Goal: Information Seeking & Learning: Learn about a topic

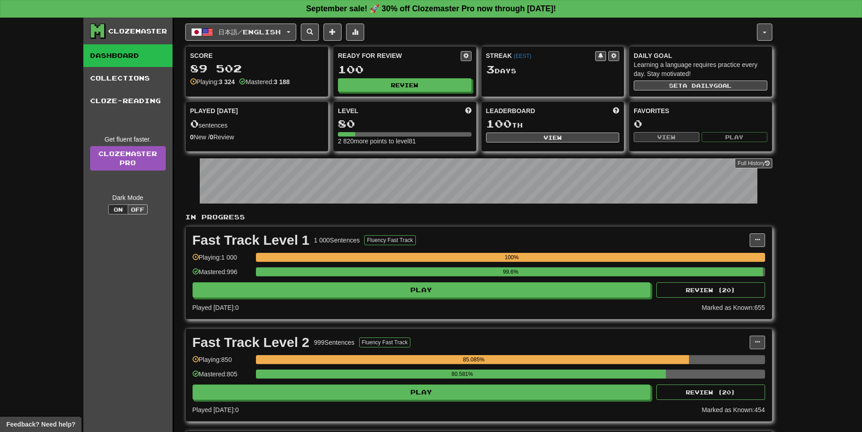
click at [378, 94] on div "Ready for Review 100 Review" at bounding box center [404, 72] width 143 height 50
click at [379, 91] on button "Review" at bounding box center [405, 86] width 134 height 14
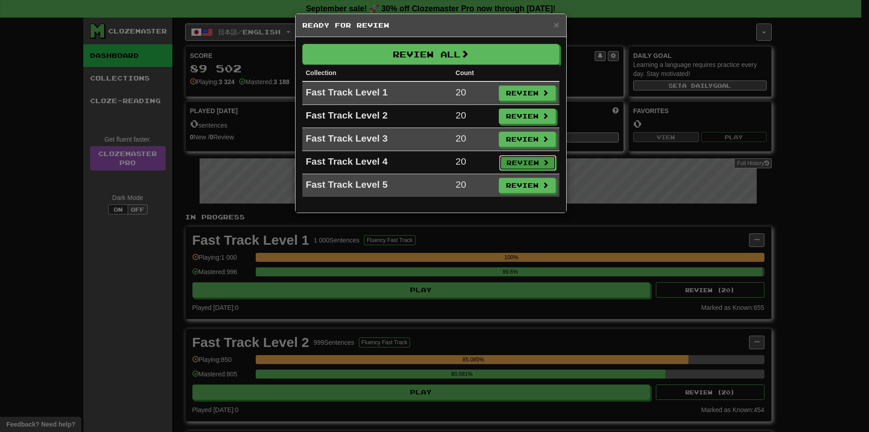
click at [510, 160] on button "Review" at bounding box center [527, 162] width 57 height 15
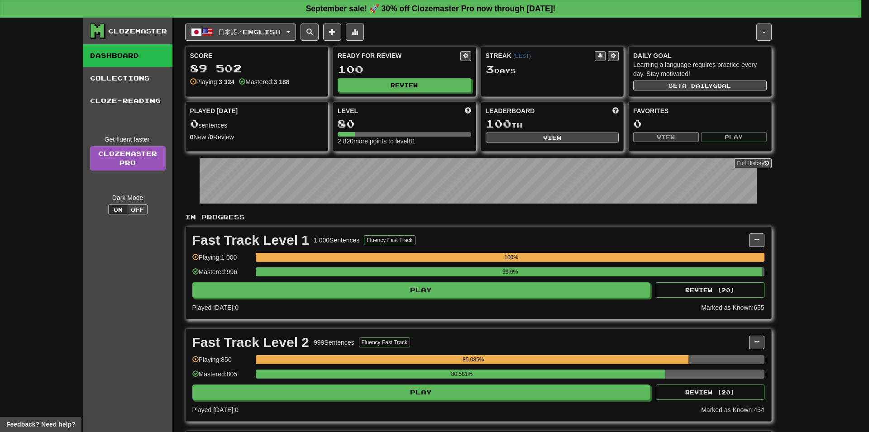
select select "**"
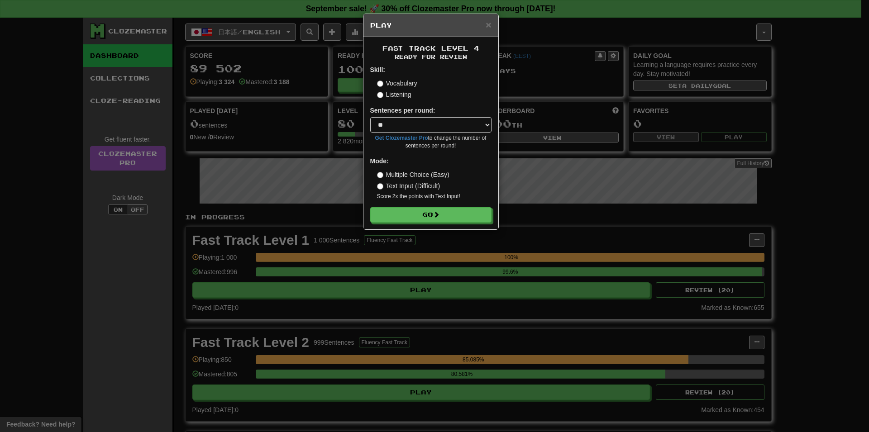
click at [474, 206] on form "Skill: Vocabulary Listening Sentences per round: * ** ** ** ** ** *** ******** …" at bounding box center [430, 144] width 121 height 158
click at [471, 215] on button "Go" at bounding box center [431, 215] width 121 height 15
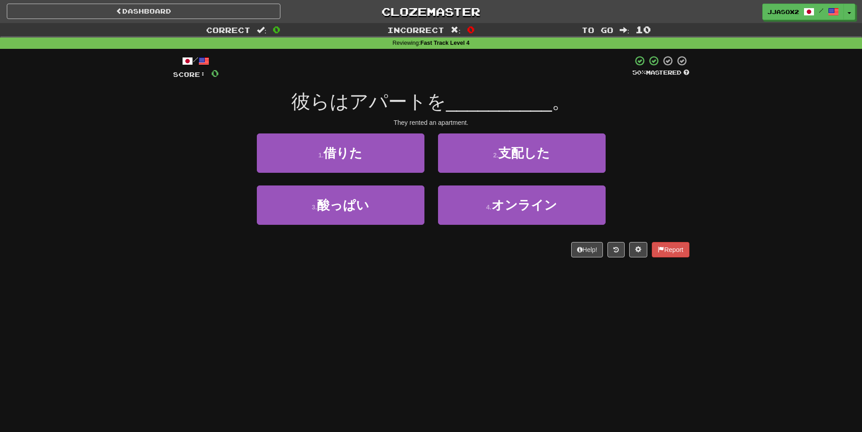
click at [122, 202] on div "Correct : 0 Incorrect : 0 To go : 10 Reviewing : Fast Track Level 4 / Score: 0 …" at bounding box center [431, 146] width 862 height 247
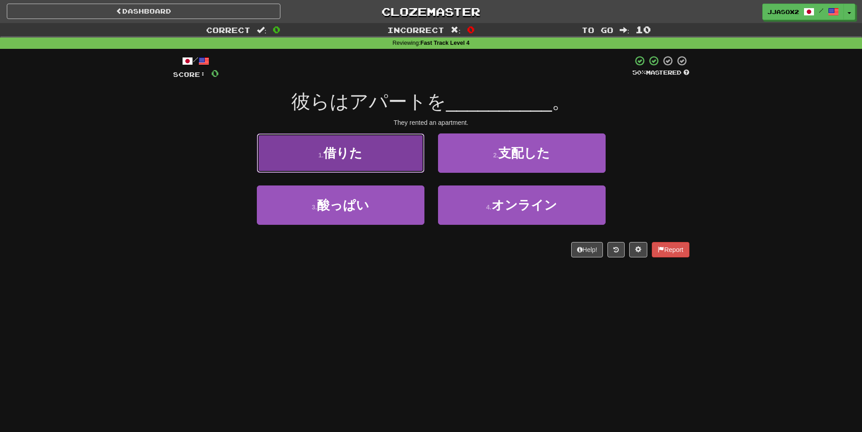
click at [381, 141] on button "1 . 借りた" at bounding box center [341, 153] width 168 height 39
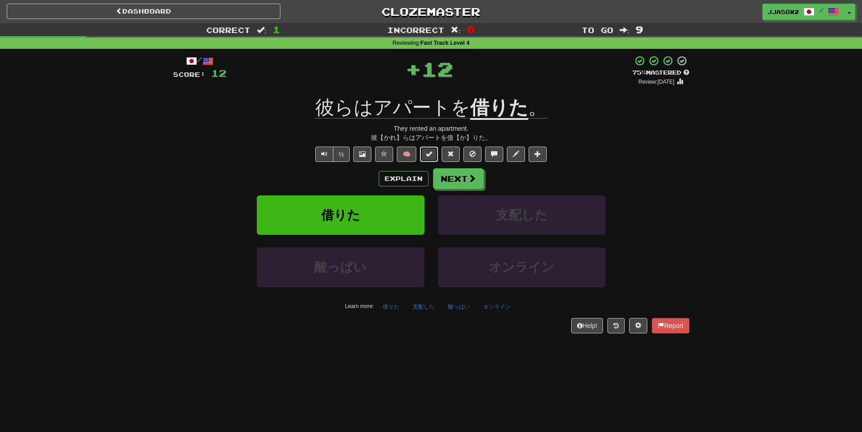
click at [429, 154] on span at bounding box center [429, 154] width 6 height 6
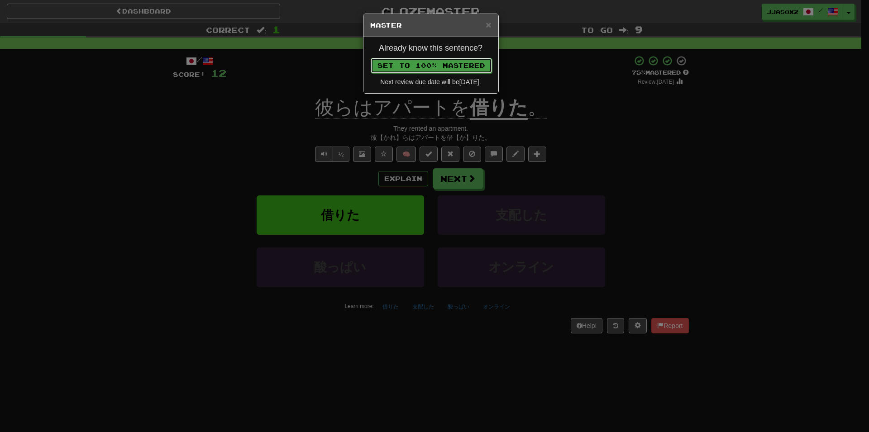
click at [465, 65] on button "Set to 100% Mastered" at bounding box center [431, 65] width 121 height 15
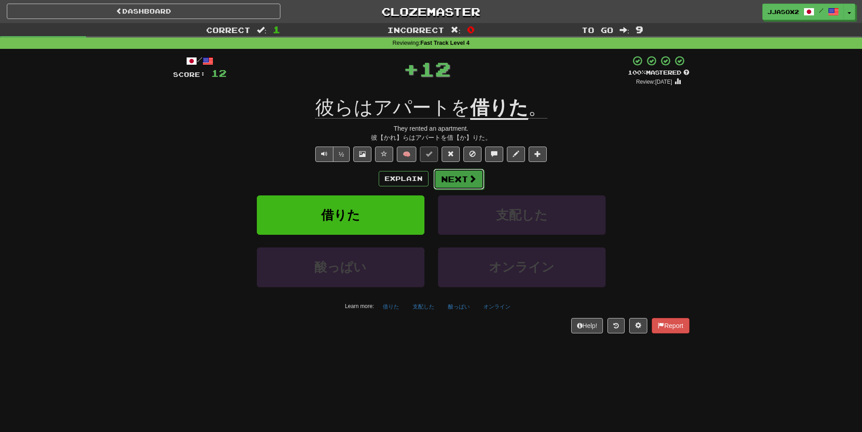
click at [457, 171] on button "Next" at bounding box center [458, 179] width 51 height 21
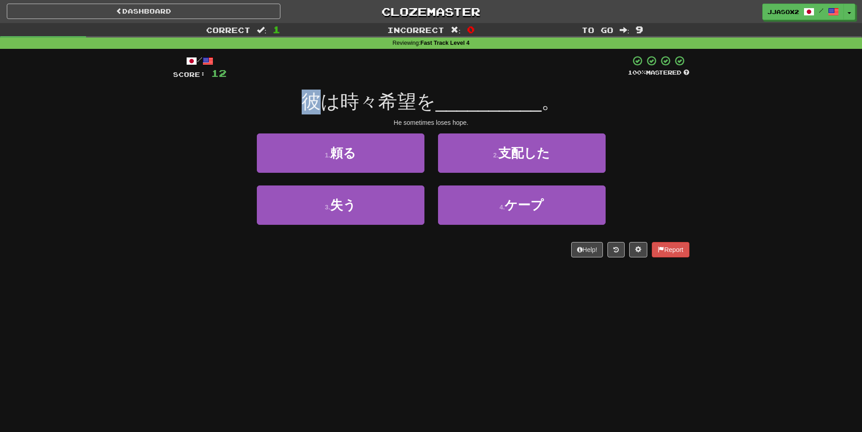
click at [318, 101] on span "彼は時々希望を" at bounding box center [369, 101] width 134 height 21
drag, startPoint x: 338, startPoint y: 101, endPoint x: 360, endPoint y: 97, distance: 21.7
click at [359, 98] on span "彼は時々希望を" at bounding box center [369, 101] width 134 height 21
click at [369, 93] on span "彼は時々希望を" at bounding box center [369, 101] width 134 height 21
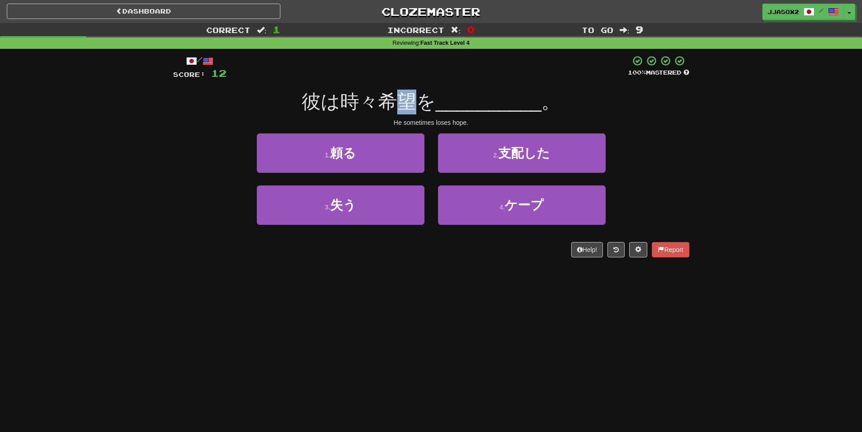
drag, startPoint x: 399, startPoint y: 95, endPoint x: 456, endPoint y: 98, distance: 56.7
click at [438, 98] on div "彼は時々希望を __________ 。" at bounding box center [431, 102] width 516 height 25
click at [456, 98] on span "__________" at bounding box center [489, 101] width 106 height 21
drag, startPoint x: 408, startPoint y: 118, endPoint x: 467, endPoint y: 119, distance: 58.4
click at [467, 119] on div "/ Score: 12 100 % Mastered 彼は時々希望を __________ 。 He sometimes loses hope. 1 . 頼る…" at bounding box center [431, 156] width 516 height 202
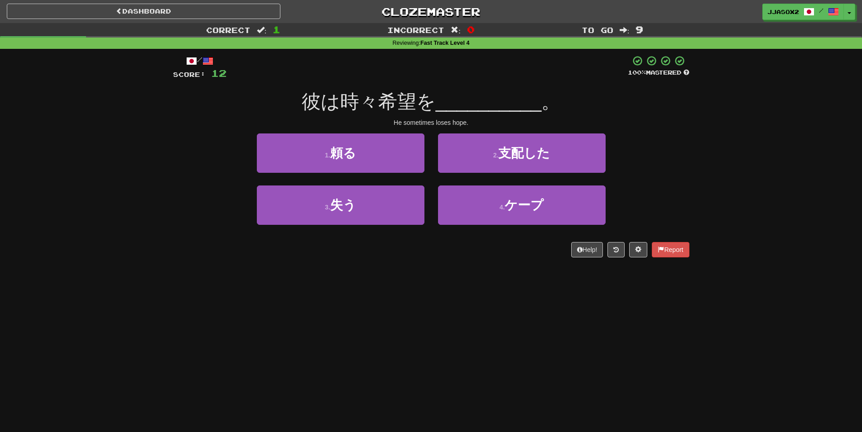
click at [467, 119] on div "He sometimes loses hope." at bounding box center [431, 122] width 516 height 9
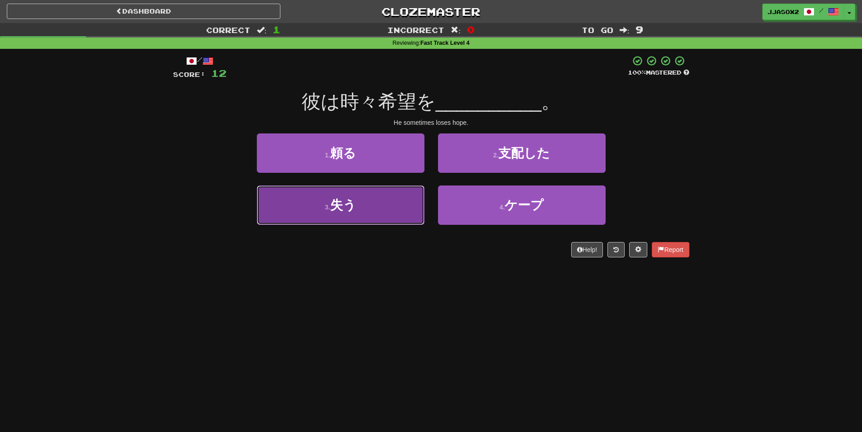
click at [374, 211] on button "3 . 失う" at bounding box center [341, 205] width 168 height 39
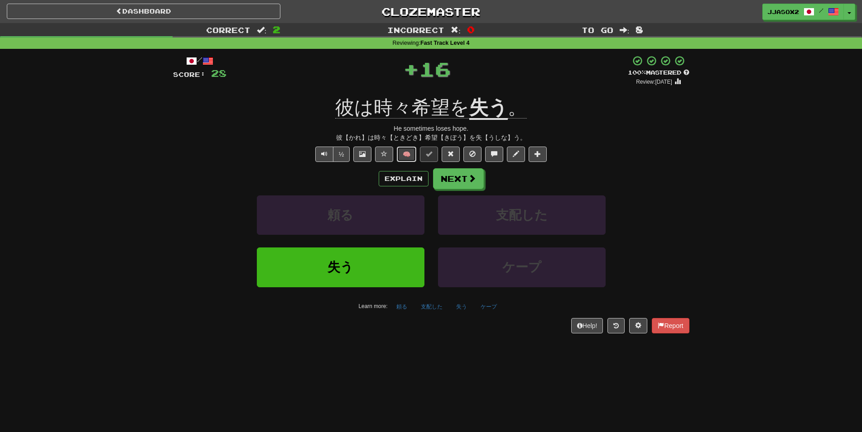
click at [407, 151] on button "🧠" at bounding box center [406, 154] width 19 height 15
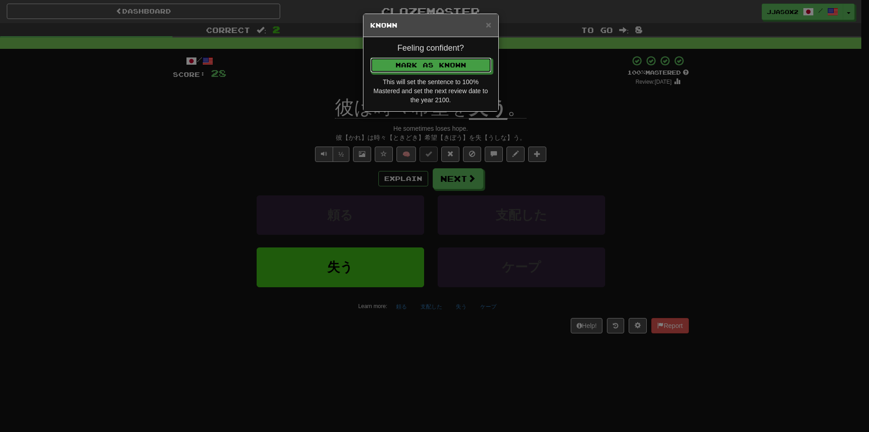
click at [460, 67] on button "Mark as Known" at bounding box center [430, 65] width 121 height 15
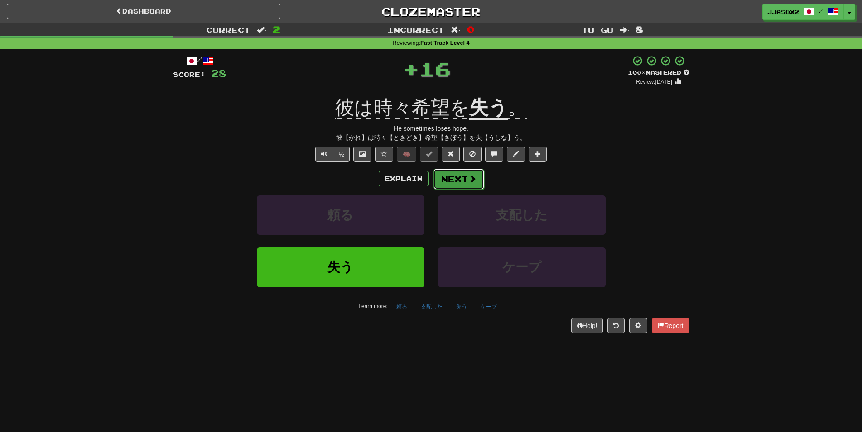
click at [444, 175] on button "Next" at bounding box center [458, 179] width 51 height 21
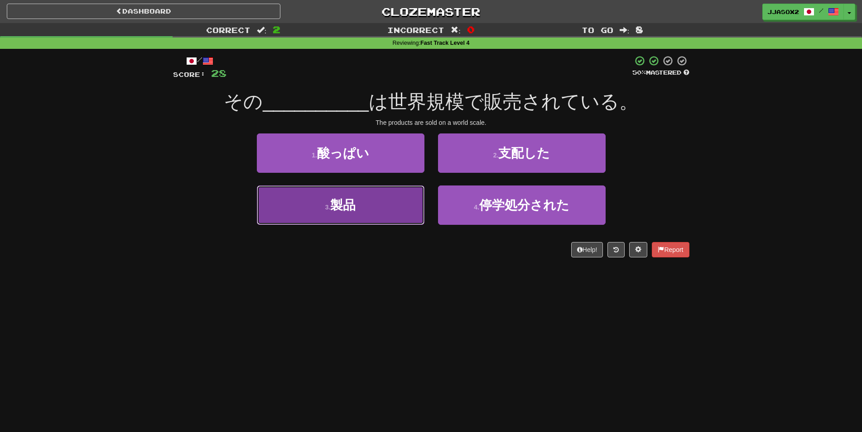
click at [396, 217] on button "3 . 製品" at bounding box center [341, 205] width 168 height 39
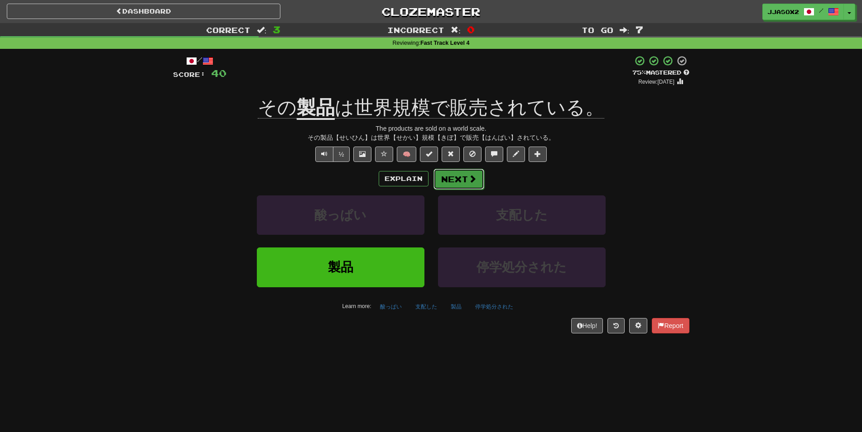
click at [459, 179] on button "Next" at bounding box center [458, 179] width 51 height 21
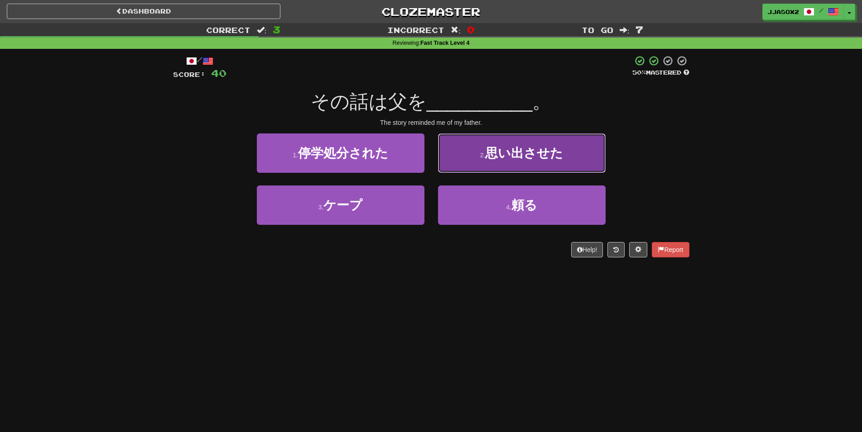
click at [539, 151] on span "思い出させた" at bounding box center [524, 153] width 78 height 14
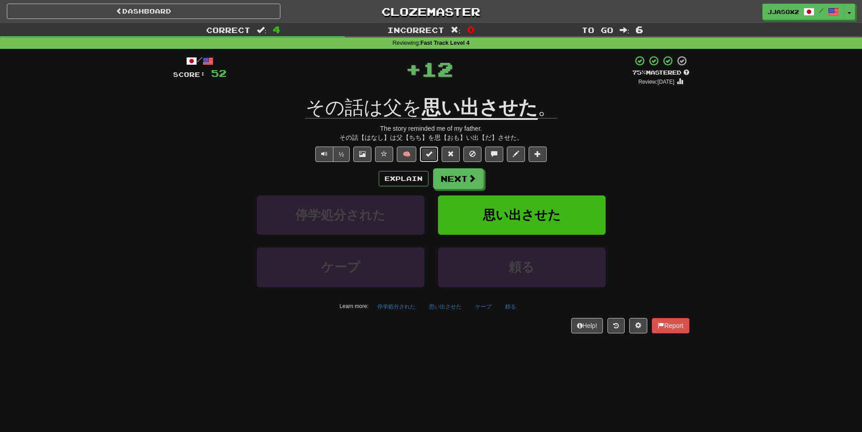
click at [432, 154] on span at bounding box center [429, 154] width 6 height 6
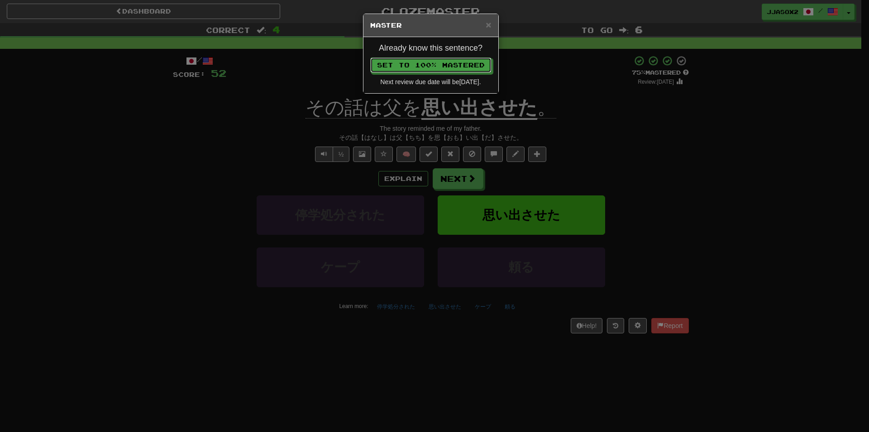
click at [457, 68] on button "Set to 100% Mastered" at bounding box center [430, 65] width 121 height 15
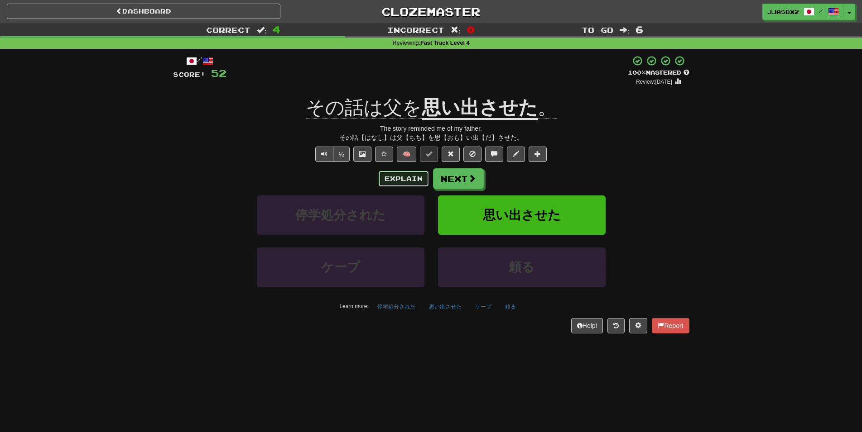
click at [424, 181] on button "Explain" at bounding box center [404, 178] width 50 height 15
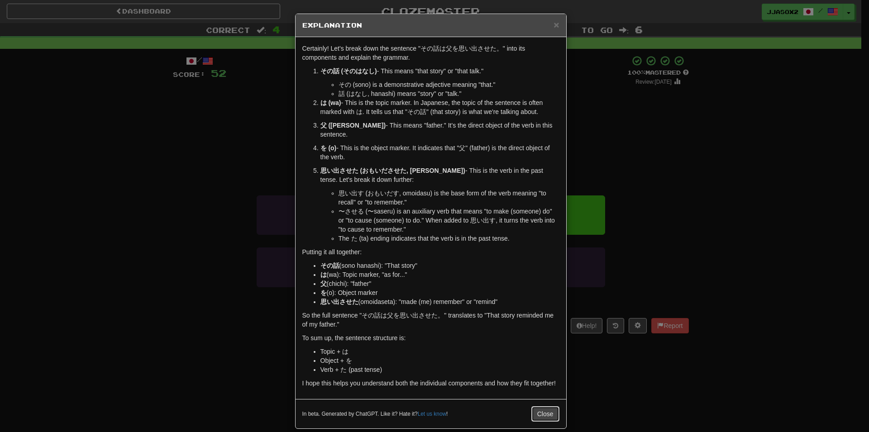
click at [542, 412] on button "Close" at bounding box center [546, 414] width 28 height 15
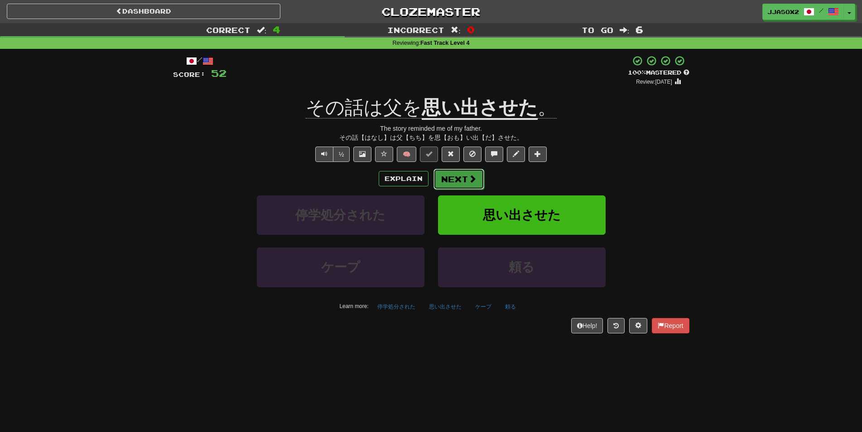
click at [455, 175] on button "Next" at bounding box center [458, 179] width 51 height 21
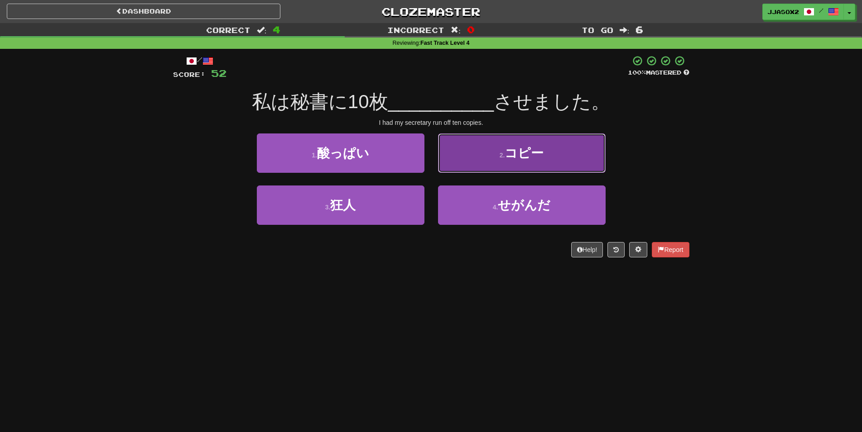
click at [510, 163] on button "2 . コピー" at bounding box center [522, 153] width 168 height 39
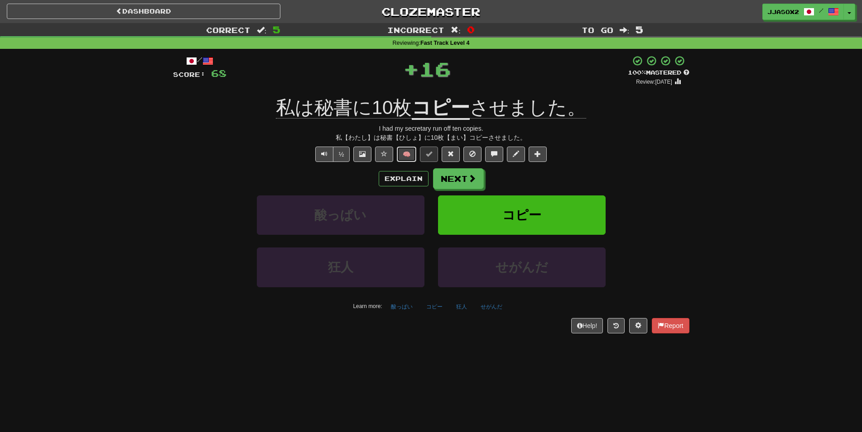
click at [404, 156] on button "🧠" at bounding box center [406, 154] width 19 height 15
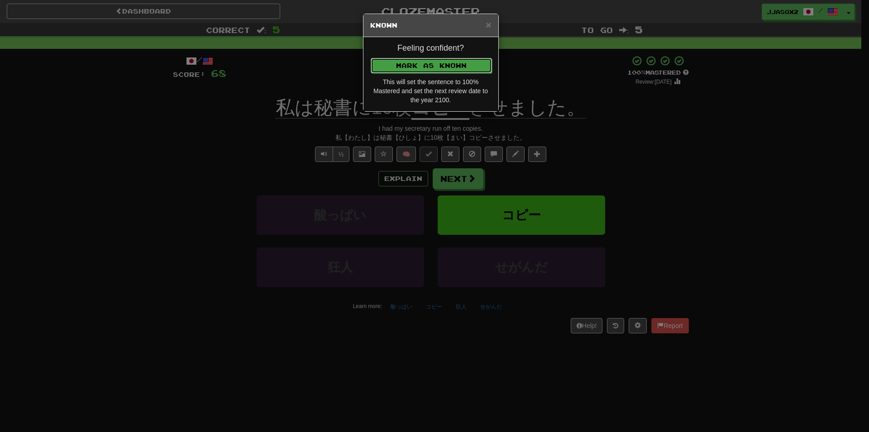
click at [457, 67] on button "Mark as Known" at bounding box center [431, 65] width 121 height 15
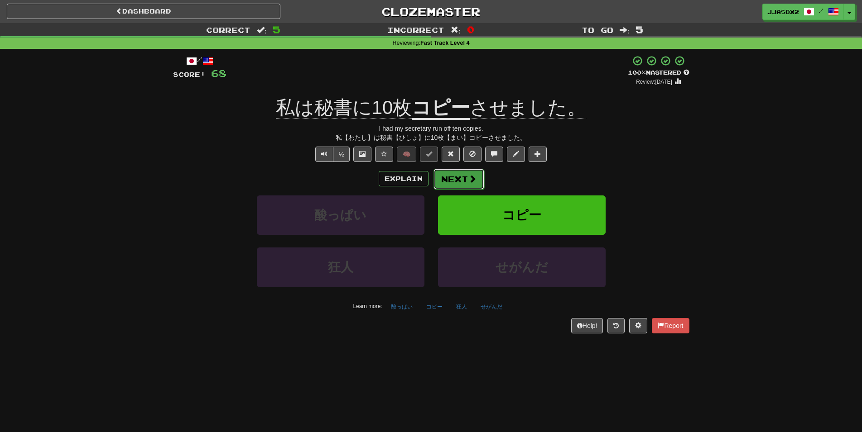
click at [471, 188] on button "Next" at bounding box center [458, 179] width 51 height 21
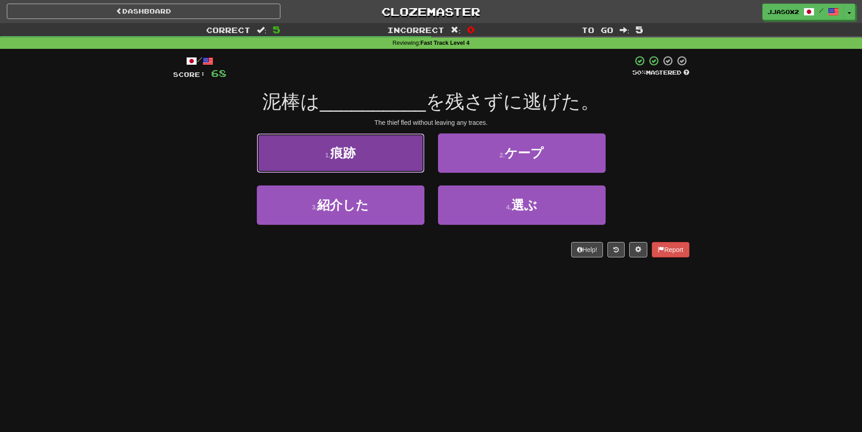
click at [331, 163] on button "1 . 痕跡" at bounding box center [341, 153] width 168 height 39
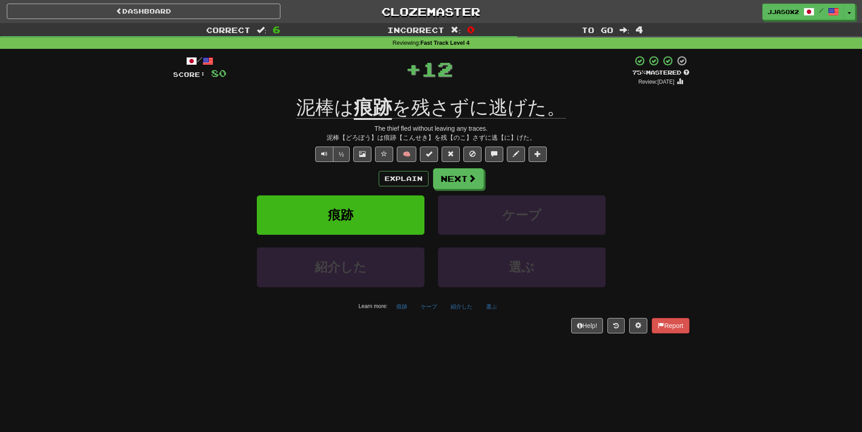
click at [439, 161] on div "½ 🧠" at bounding box center [431, 154] width 516 height 15
click at [429, 159] on button at bounding box center [429, 154] width 18 height 15
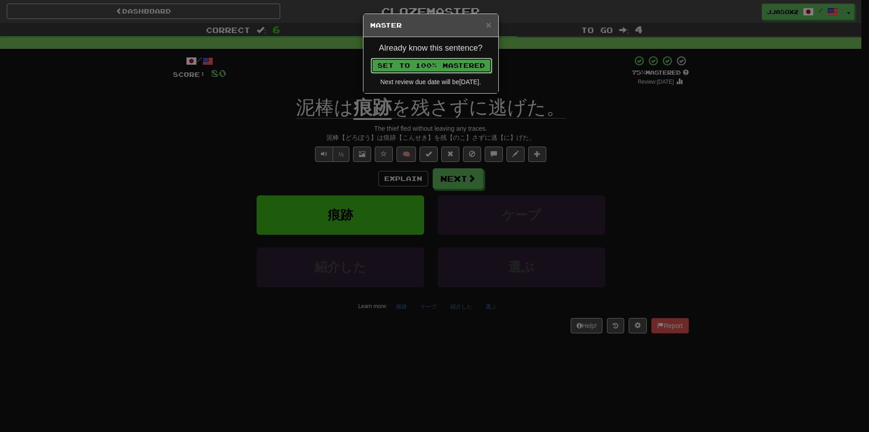
click at [461, 64] on button "Set to 100% Mastered" at bounding box center [431, 65] width 121 height 15
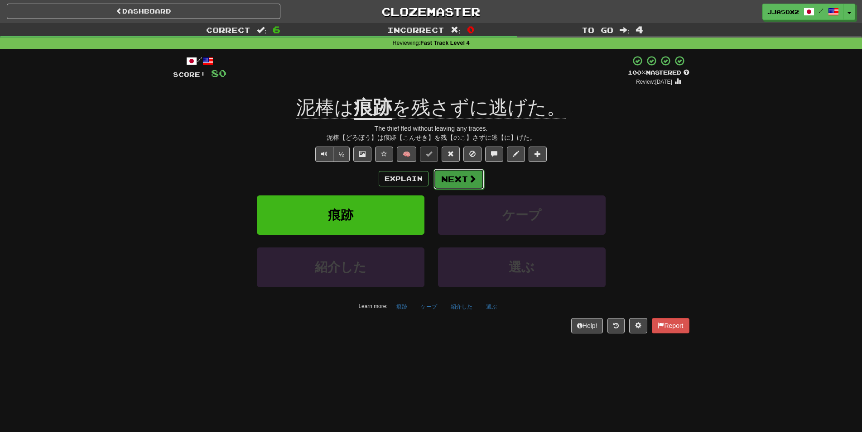
click at [460, 181] on button "Next" at bounding box center [458, 179] width 51 height 21
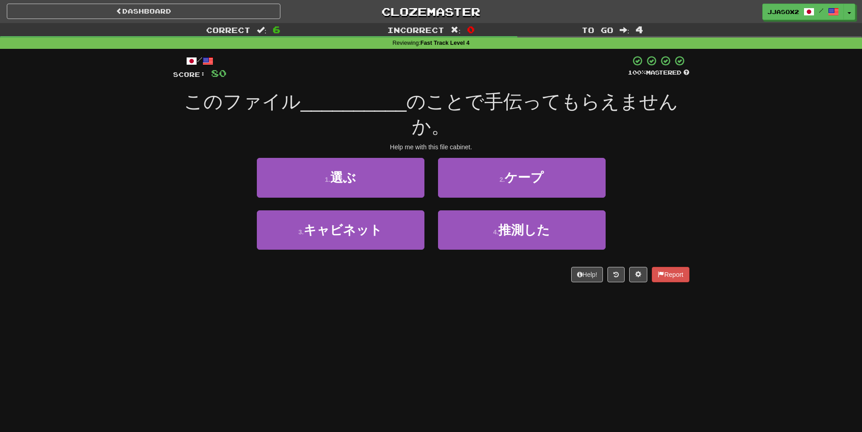
click at [125, 195] on div "Correct : 6 Incorrect : 0 To go : 4 Reviewing : Fast Track Level 4 / Score: 80 …" at bounding box center [431, 159] width 862 height 272
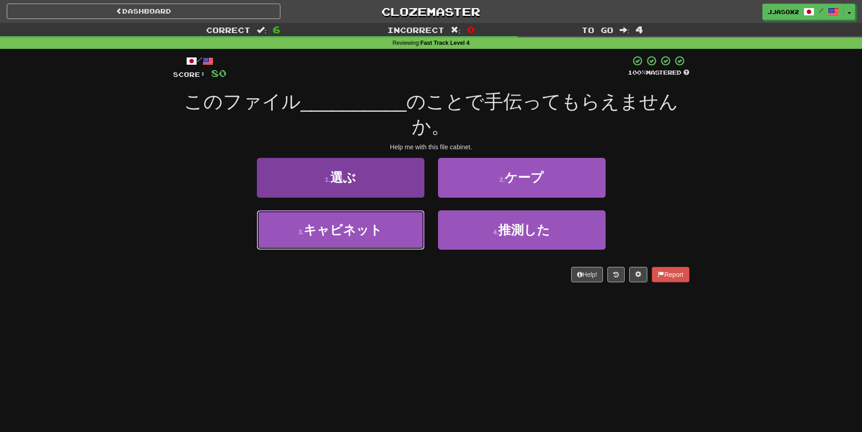
drag, startPoint x: 337, startPoint y: 235, endPoint x: 326, endPoint y: 245, distance: 14.4
click at [337, 235] on span "キャビネット" at bounding box center [342, 230] width 79 height 14
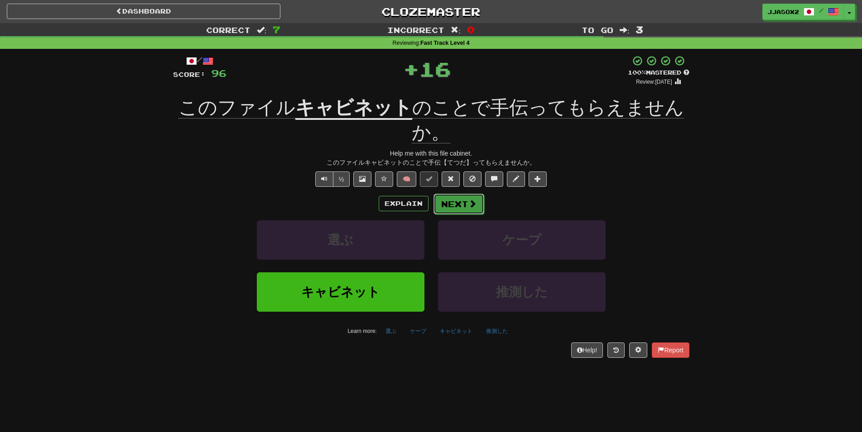
click at [452, 197] on button "Next" at bounding box center [458, 204] width 51 height 21
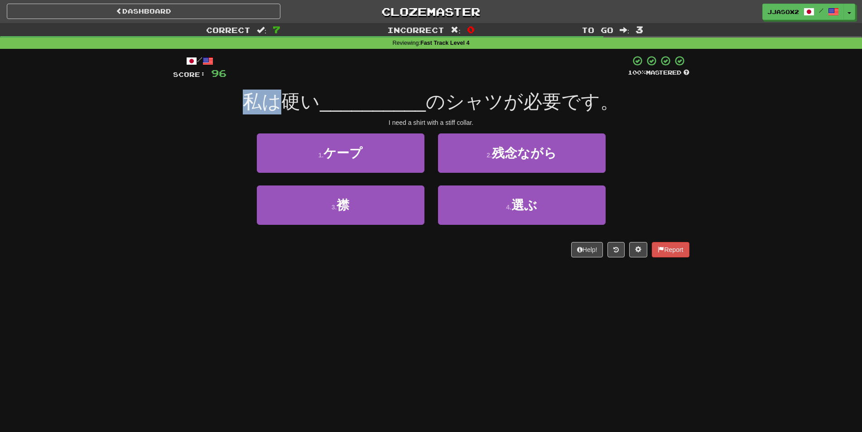
drag, startPoint x: 253, startPoint y: 103, endPoint x: 283, endPoint y: 96, distance: 30.8
click at [283, 96] on span "私は硬い" at bounding box center [281, 101] width 77 height 21
drag, startPoint x: 288, startPoint y: 98, endPoint x: 321, endPoint y: 101, distance: 32.8
click at [320, 101] on span "私は硬い" at bounding box center [281, 101] width 77 height 21
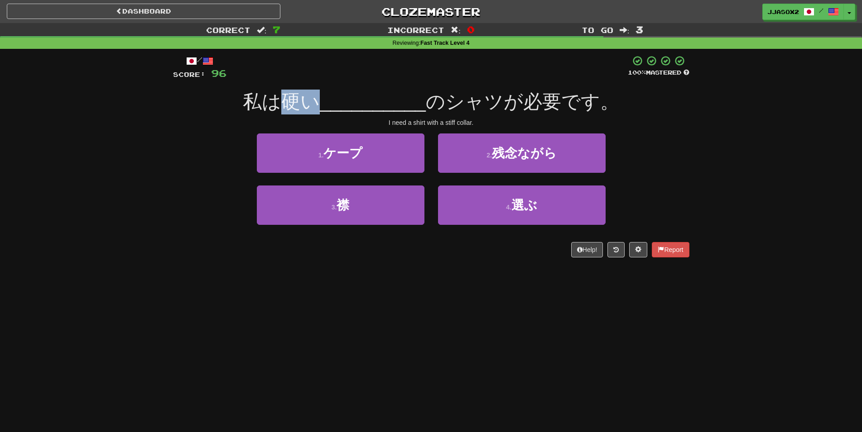
click at [320, 101] on span "私は硬い" at bounding box center [281, 101] width 77 height 21
drag, startPoint x: 453, startPoint y: 96, endPoint x: 494, endPoint y: 97, distance: 40.8
click at [494, 97] on span "のシャツが必要です。" at bounding box center [522, 101] width 193 height 21
drag, startPoint x: 538, startPoint y: 100, endPoint x: 578, endPoint y: 102, distance: 40.4
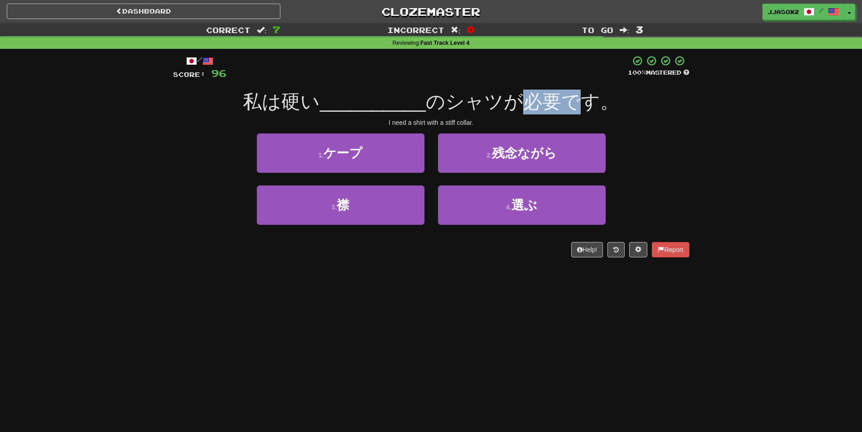
click at [578, 102] on span "のシャツが必要です。" at bounding box center [522, 101] width 193 height 21
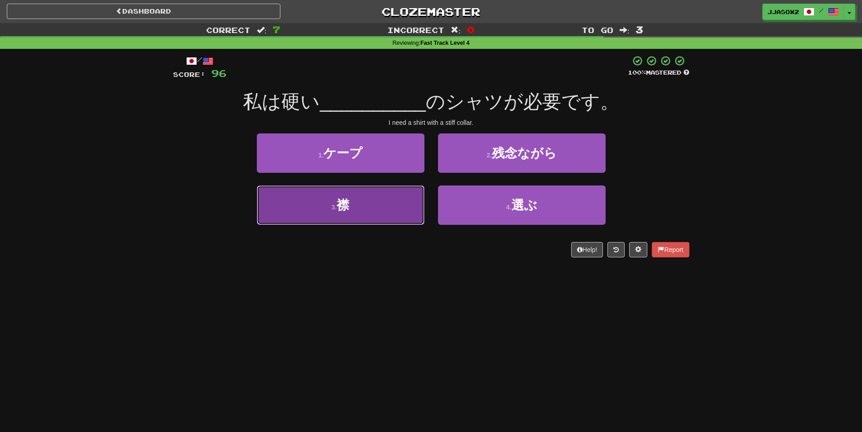
click at [380, 218] on button "3 . 襟" at bounding box center [341, 205] width 168 height 39
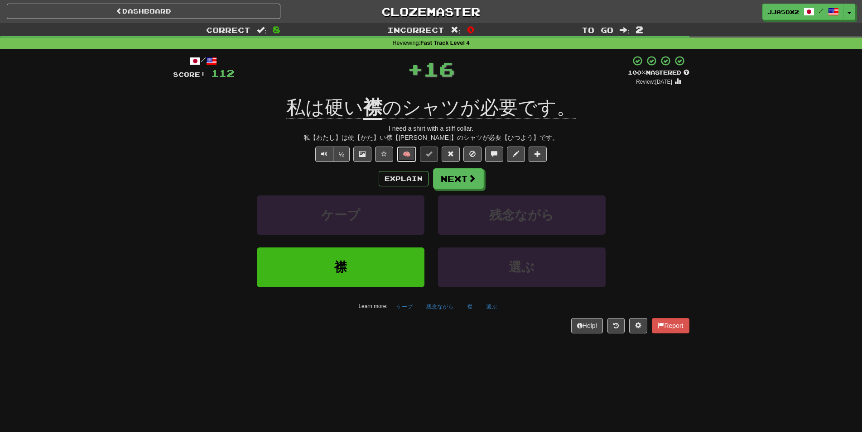
click at [406, 156] on button "🧠" at bounding box center [406, 154] width 19 height 15
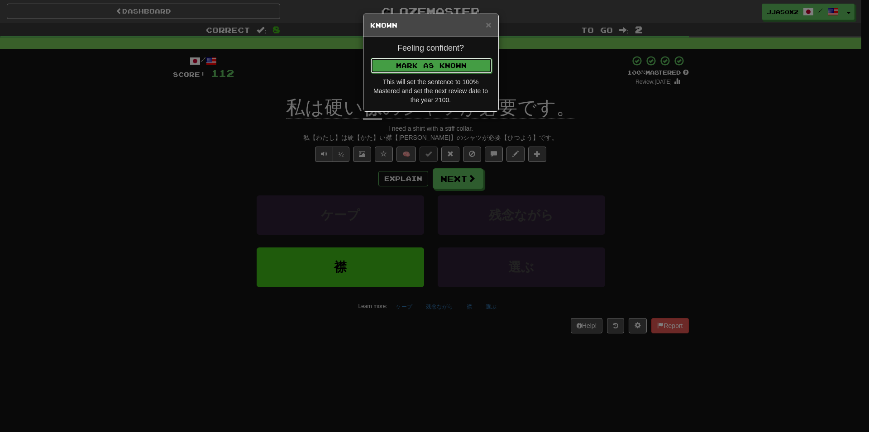
click at [457, 64] on button "Mark as Known" at bounding box center [431, 65] width 121 height 15
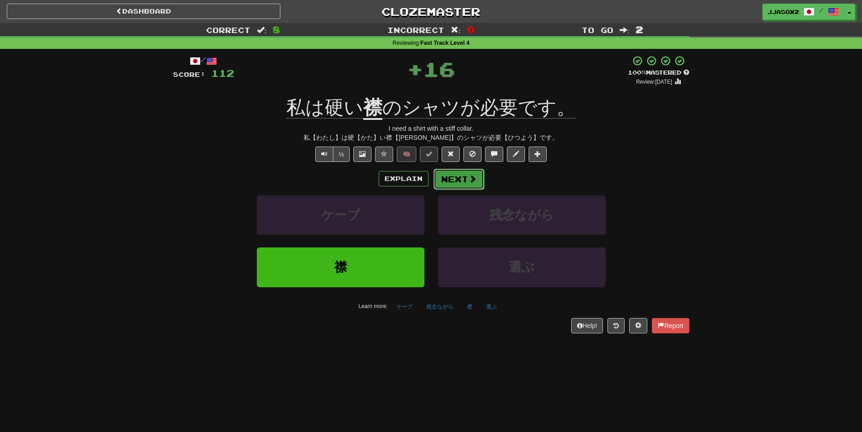
click at [448, 183] on button "Next" at bounding box center [458, 179] width 51 height 21
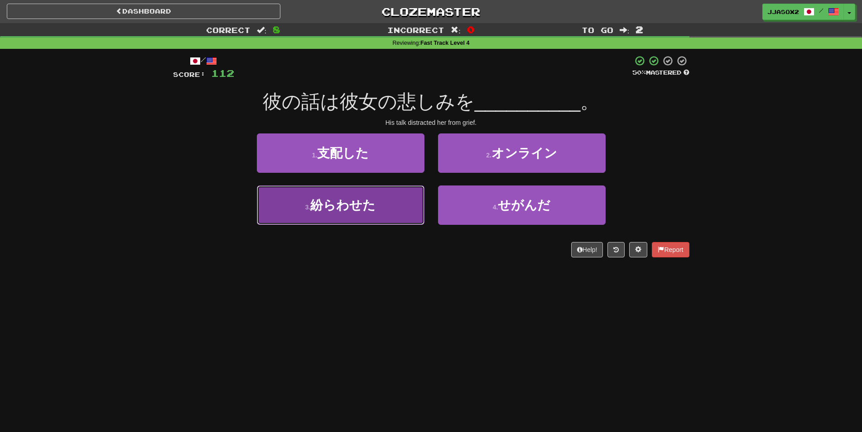
click at [383, 203] on button "3 . 紛らわせた" at bounding box center [341, 205] width 168 height 39
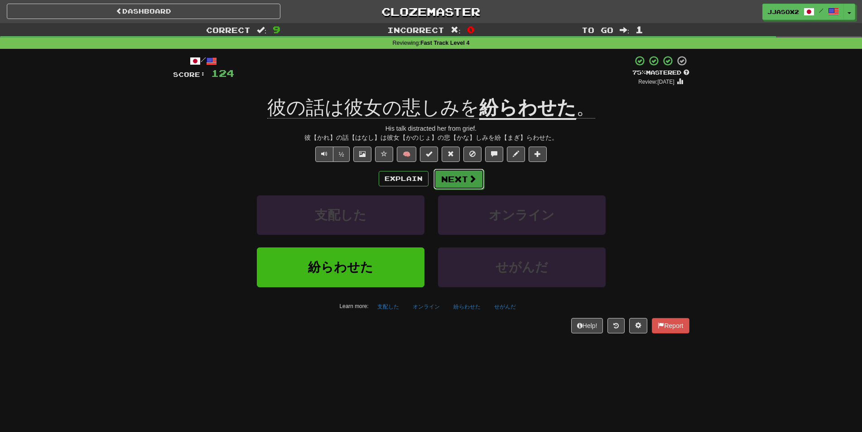
click at [464, 185] on button "Next" at bounding box center [458, 179] width 51 height 21
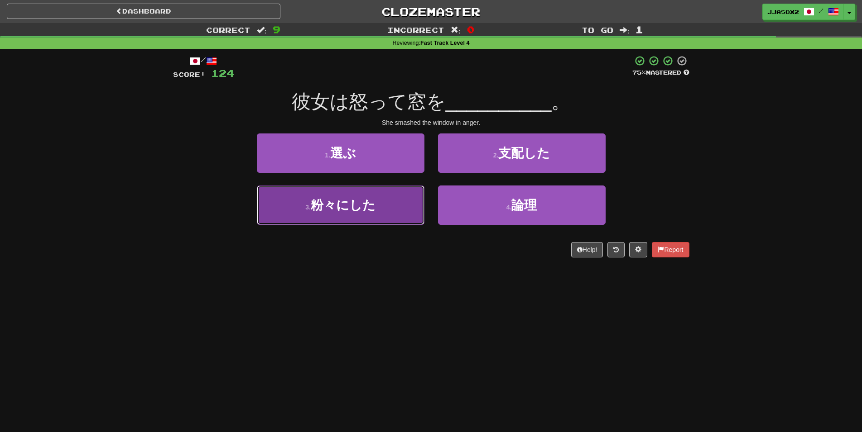
drag, startPoint x: 387, startPoint y: 194, endPoint x: 384, endPoint y: 200, distance: 6.9
click at [384, 200] on button "3 . 粉々にした" at bounding box center [341, 205] width 168 height 39
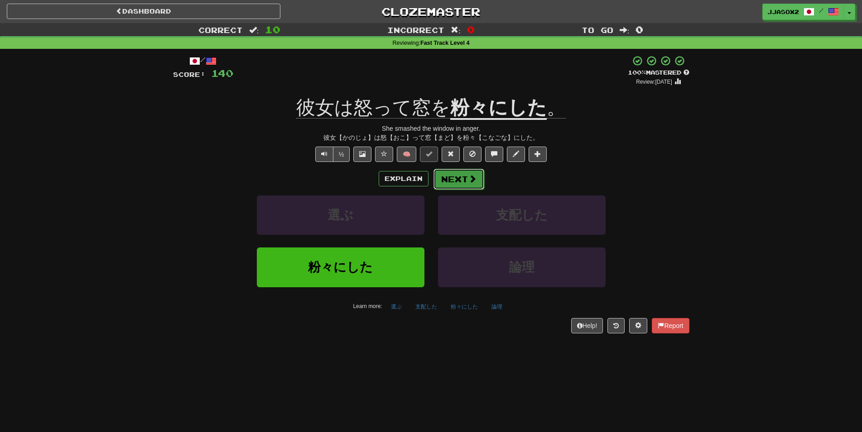
click at [452, 187] on button "Next" at bounding box center [458, 179] width 51 height 21
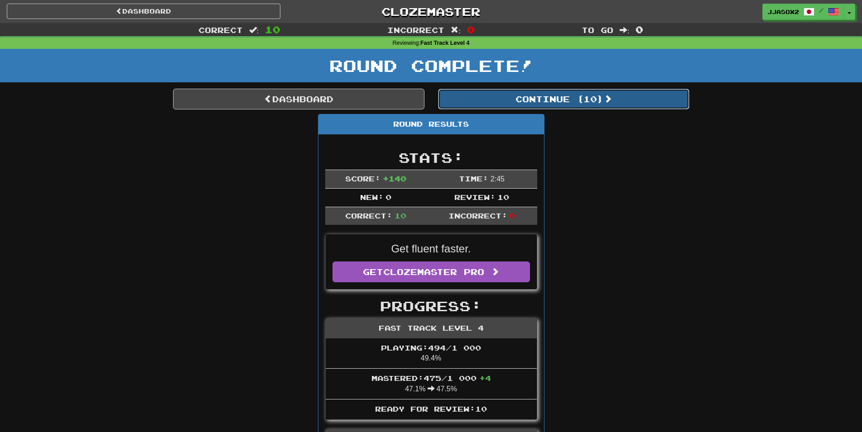
click at [559, 96] on button "Continue ( 10 )" at bounding box center [563, 99] width 251 height 21
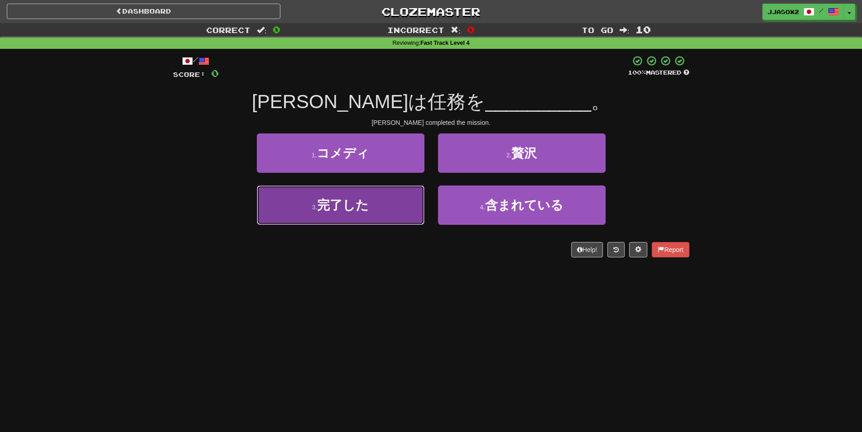
click at [377, 221] on button "3 . 完了した" at bounding box center [341, 205] width 168 height 39
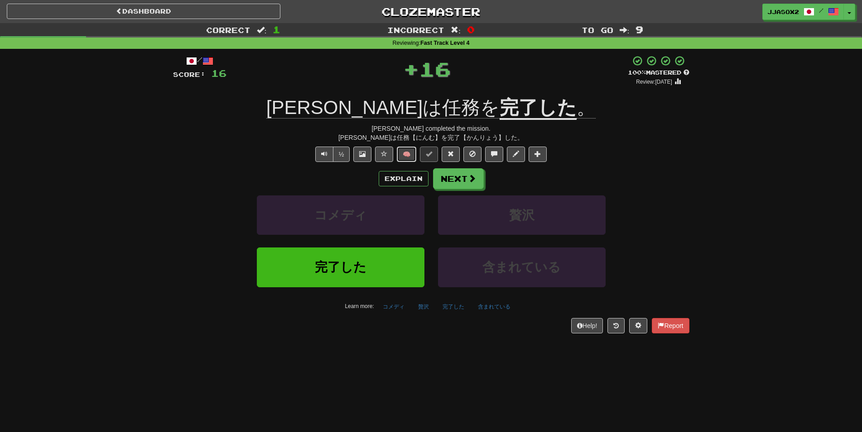
click at [408, 161] on button "🧠" at bounding box center [406, 154] width 19 height 15
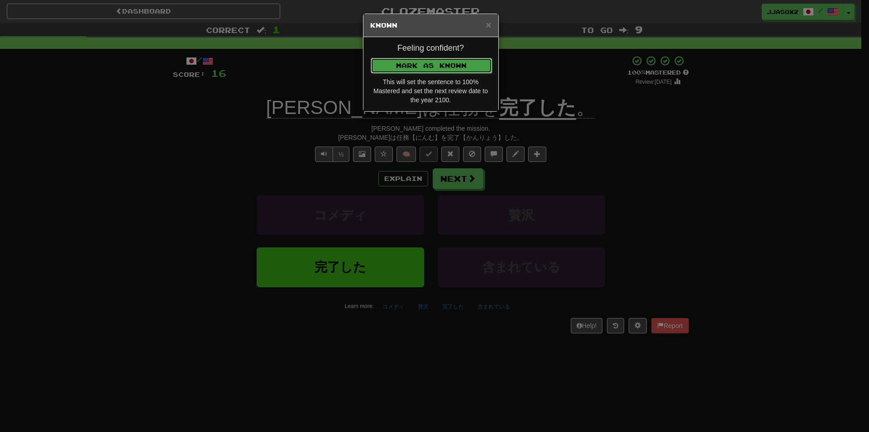
click at [445, 66] on button "Mark as Known" at bounding box center [431, 65] width 121 height 15
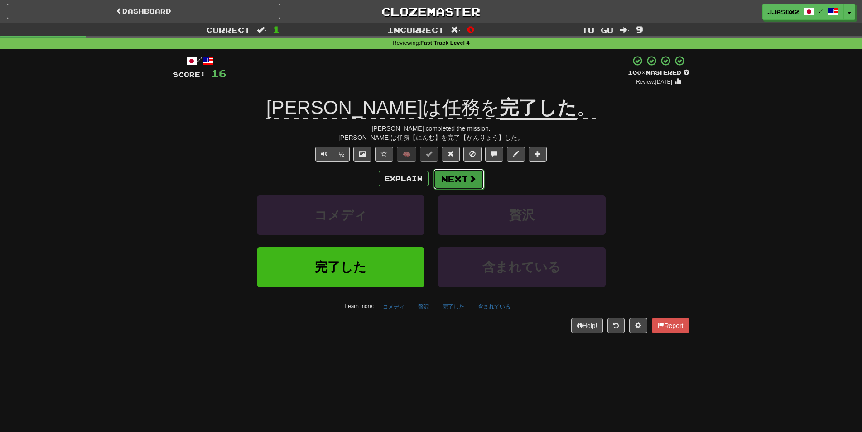
click at [466, 179] on button "Next" at bounding box center [458, 179] width 51 height 21
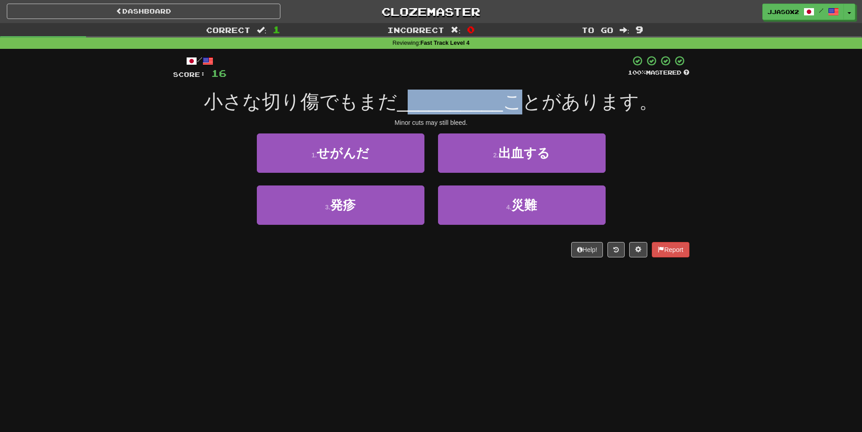
drag, startPoint x: 407, startPoint y: 94, endPoint x: 515, endPoint y: 100, distance: 108.4
click at [515, 100] on div "小さな切り傷でもまだ __________ ことがあります。" at bounding box center [431, 102] width 516 height 25
click at [515, 100] on span "ことがあります。" at bounding box center [580, 101] width 155 height 21
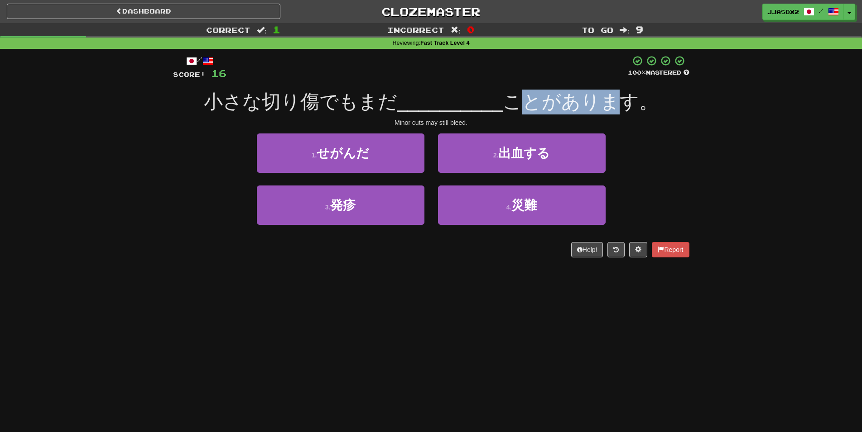
drag, startPoint x: 605, startPoint y: 100, endPoint x: 667, endPoint y: 100, distance: 62.0
click at [627, 97] on span "ことがあります。" at bounding box center [580, 101] width 155 height 21
click at [667, 100] on div "小さな切り傷でもまだ __________ ことがあります。" at bounding box center [431, 102] width 516 height 25
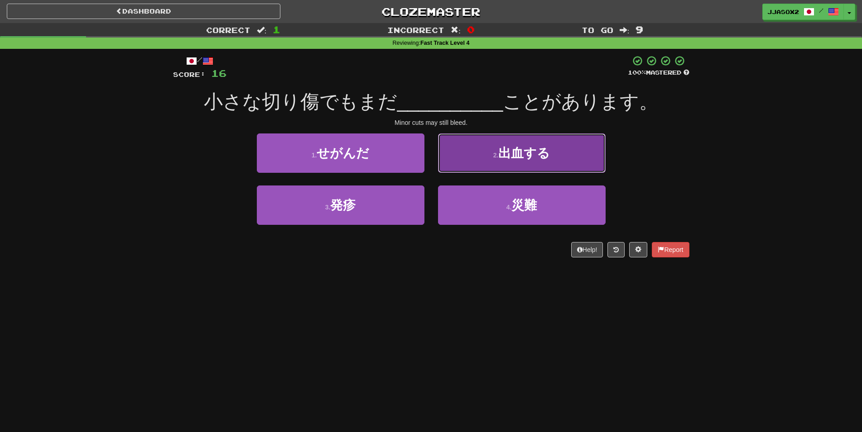
click at [568, 144] on button "2 . 出血する" at bounding box center [522, 153] width 168 height 39
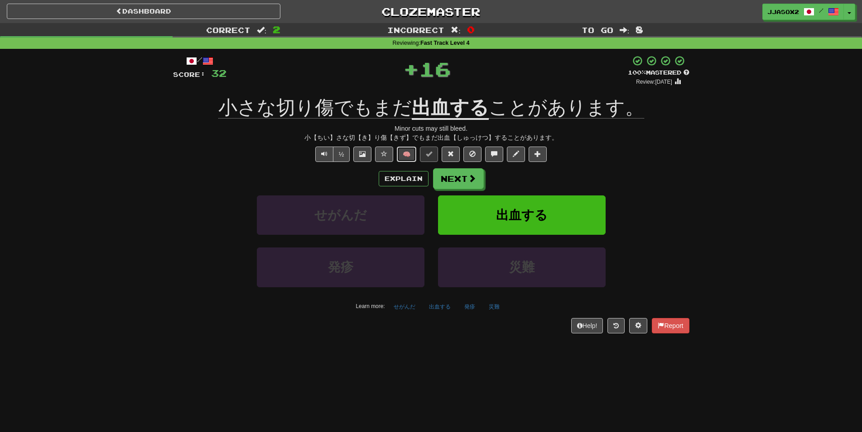
click at [410, 162] on button "🧠" at bounding box center [406, 154] width 19 height 15
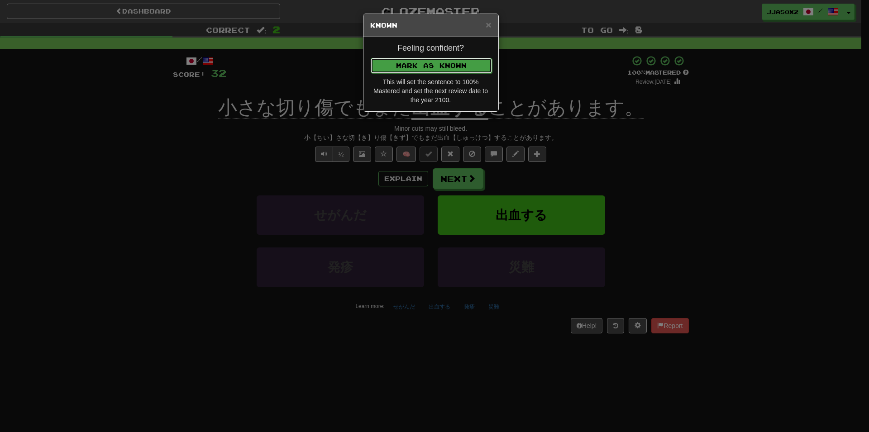
click at [461, 69] on button "Mark as Known" at bounding box center [431, 65] width 121 height 15
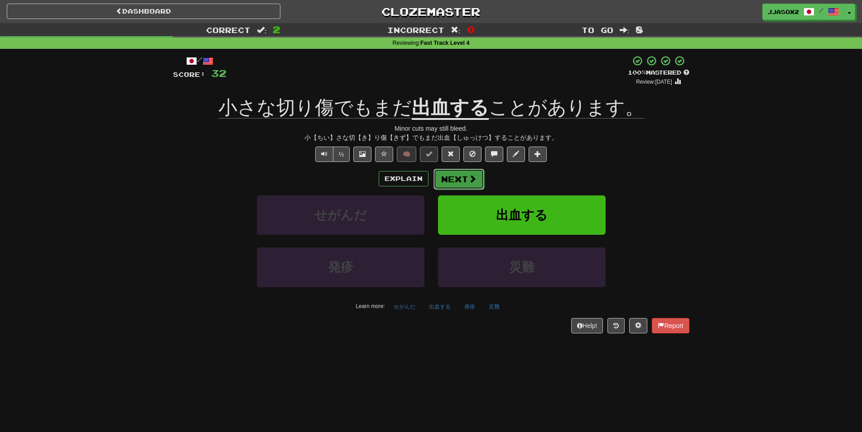
click at [453, 179] on button "Next" at bounding box center [458, 179] width 51 height 21
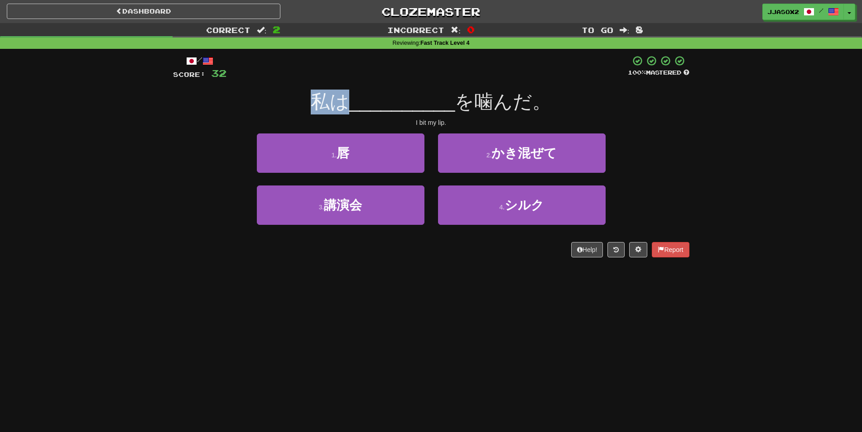
drag, startPoint x: 312, startPoint y: 96, endPoint x: 345, endPoint y: 112, distance: 36.5
click at [345, 112] on span "私は" at bounding box center [330, 101] width 38 height 21
drag, startPoint x: 352, startPoint y: 108, endPoint x: 453, endPoint y: 108, distance: 101.0
click at [453, 108] on span "__________" at bounding box center [402, 101] width 106 height 21
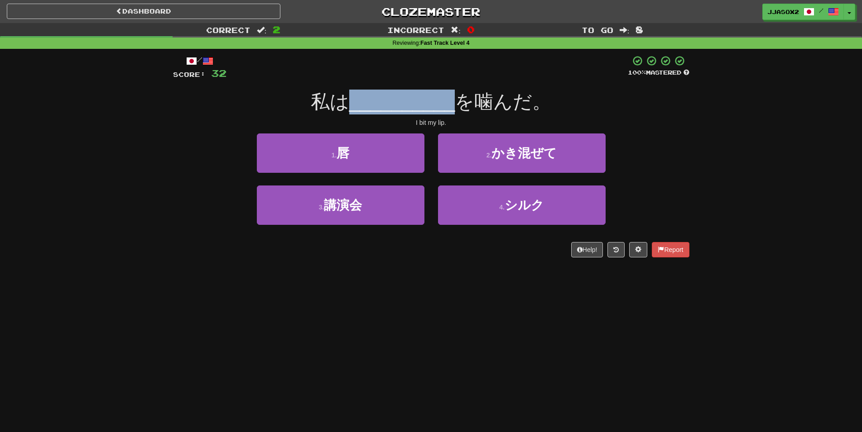
click at [453, 108] on span "__________" at bounding box center [402, 101] width 106 height 21
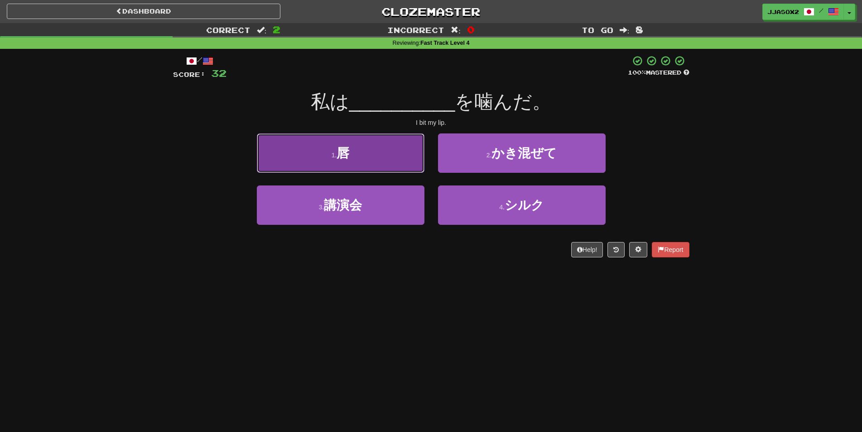
click at [393, 158] on button "1 . 唇" at bounding box center [341, 153] width 168 height 39
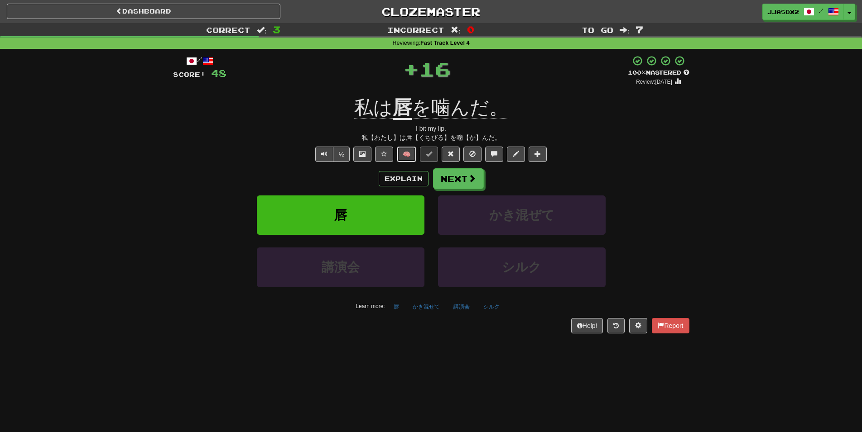
click at [409, 160] on button "🧠" at bounding box center [406, 154] width 19 height 15
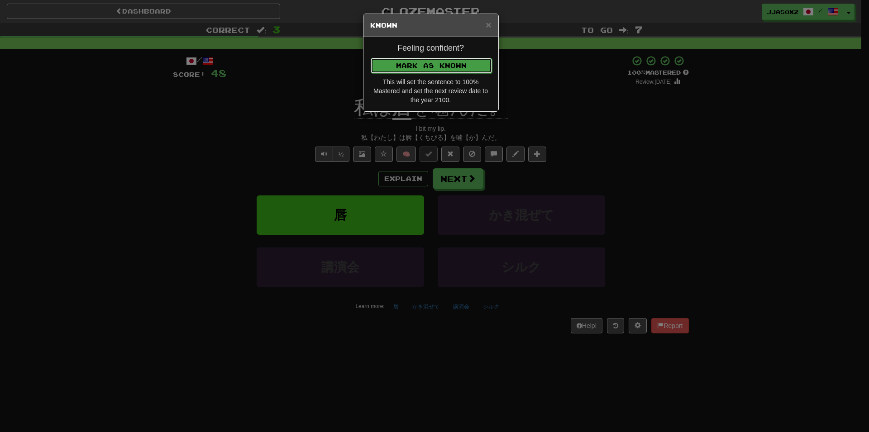
click at [463, 69] on button "Mark as Known" at bounding box center [431, 65] width 121 height 15
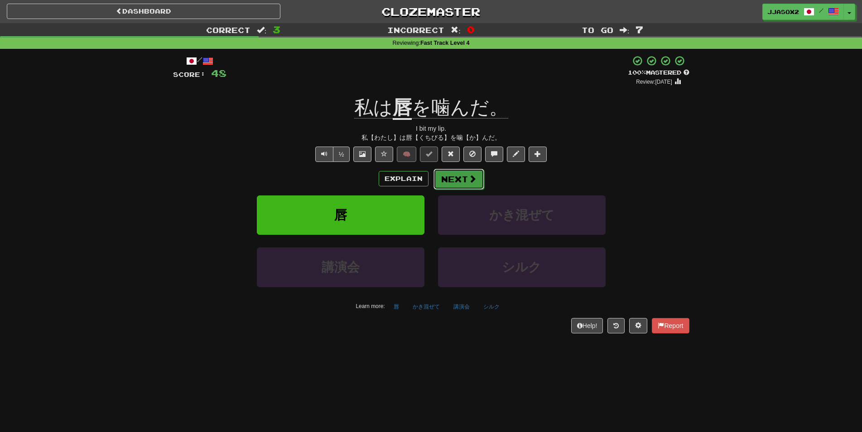
click at [446, 181] on button "Next" at bounding box center [458, 179] width 51 height 21
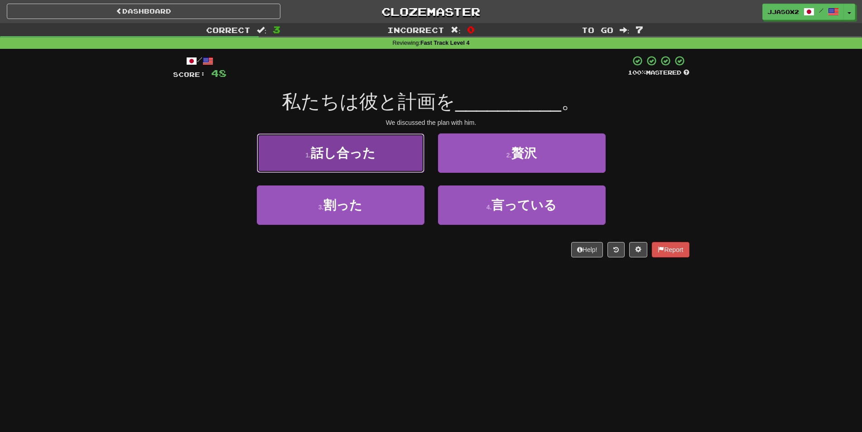
click at [398, 171] on button "1 . 話し合った" at bounding box center [341, 153] width 168 height 39
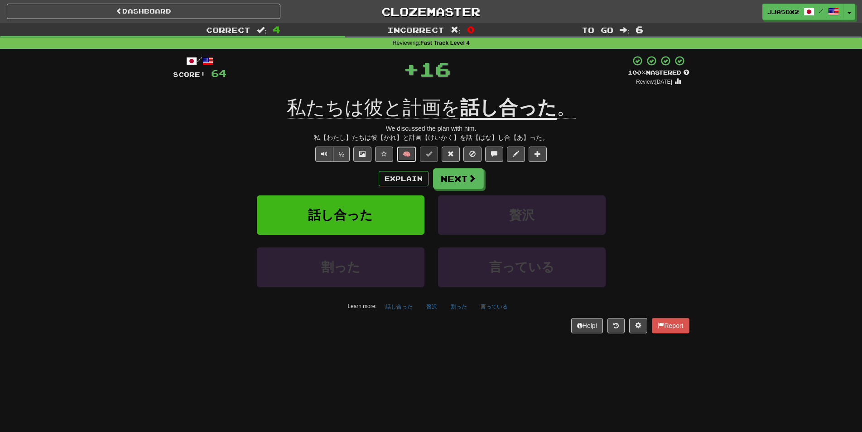
click at [408, 152] on button "🧠" at bounding box center [406, 154] width 19 height 15
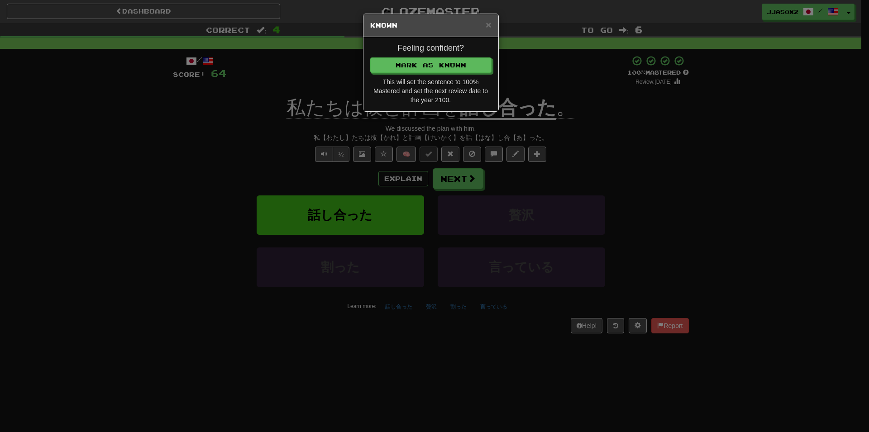
click at [468, 74] on div "Feeling confident? [PERSON_NAME] as Known This will set the sentence to 100% Ma…" at bounding box center [431, 74] width 135 height 74
click at [473, 71] on button "Mark as Known" at bounding box center [431, 65] width 121 height 15
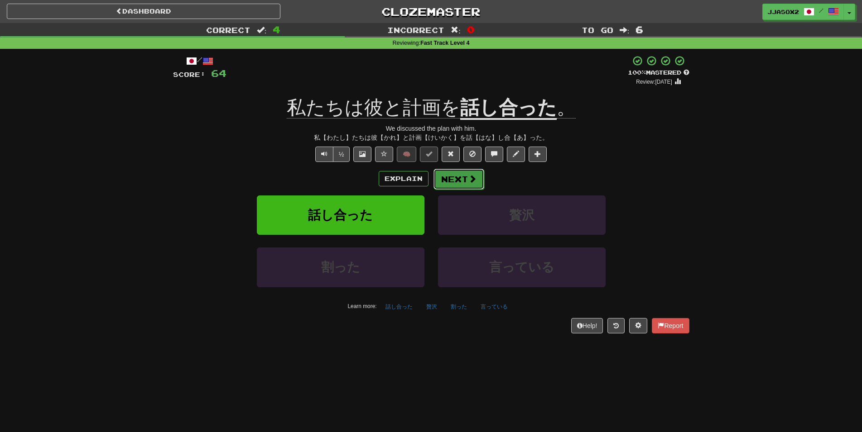
click at [463, 180] on button "Next" at bounding box center [458, 179] width 51 height 21
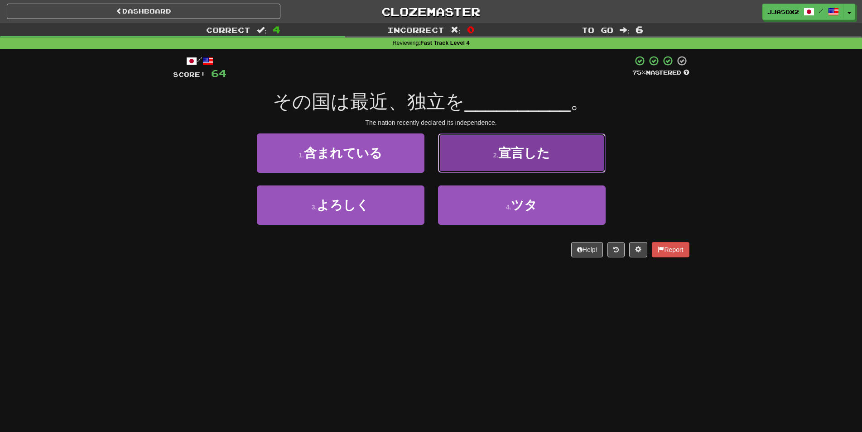
click at [541, 169] on button "2 . 宣言した" at bounding box center [522, 153] width 168 height 39
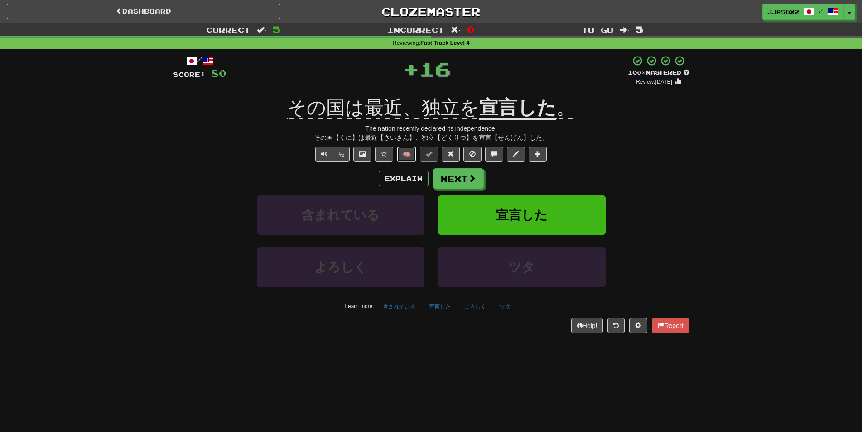
click at [406, 153] on button "🧠" at bounding box center [406, 154] width 19 height 15
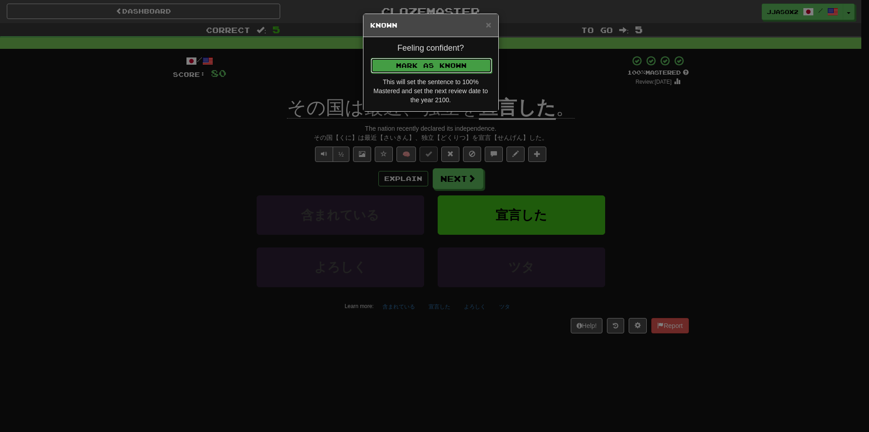
click at [471, 66] on button "Mark as Known" at bounding box center [431, 65] width 121 height 15
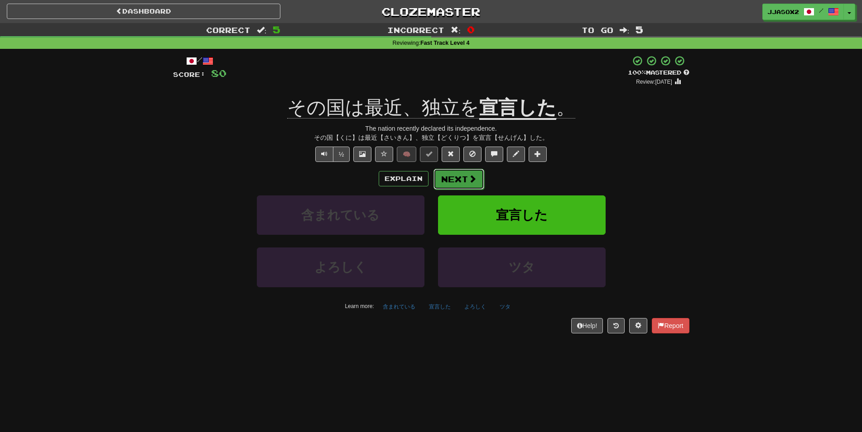
click at [461, 180] on button "Next" at bounding box center [458, 179] width 51 height 21
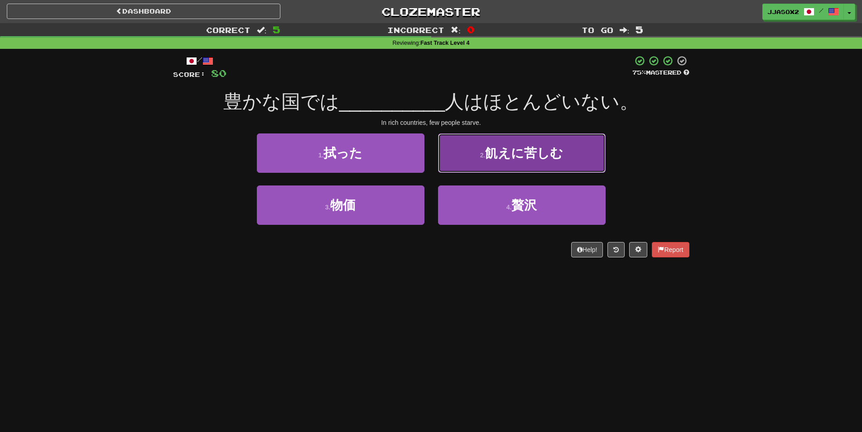
click at [558, 165] on button "2 . 飢えに苦しむ" at bounding box center [522, 153] width 168 height 39
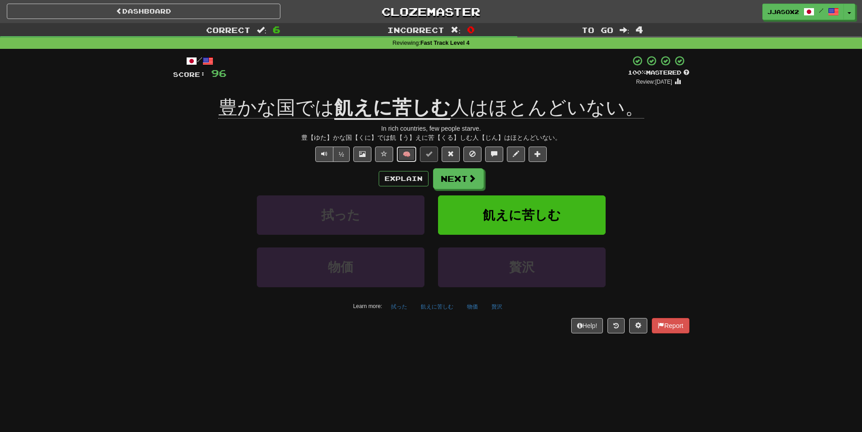
click at [407, 154] on button "🧠" at bounding box center [406, 154] width 19 height 15
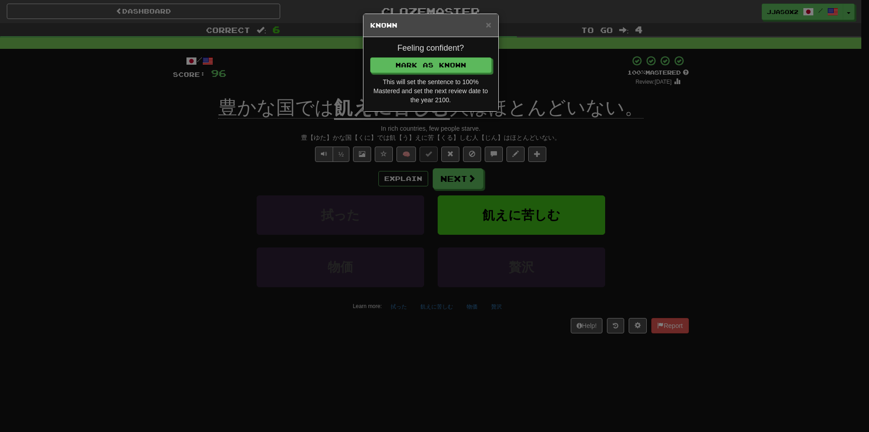
click at [444, 81] on div "This will set the sentence to 100% Mastered and set the next review date to the…" at bounding box center [430, 90] width 121 height 27
click at [459, 74] on div "Feeling confident? [PERSON_NAME] as Known This will set the sentence to 100% Ma…" at bounding box center [431, 74] width 135 height 74
click at [474, 74] on div "Feeling confident? [PERSON_NAME] as Known This will set the sentence to 100% Ma…" at bounding box center [431, 74] width 135 height 74
click at [476, 67] on button "Mark as Known" at bounding box center [431, 65] width 121 height 15
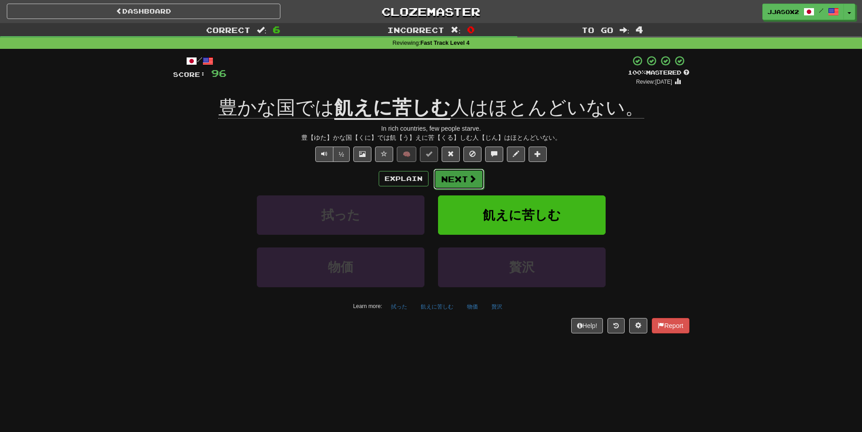
click at [455, 180] on button "Next" at bounding box center [458, 179] width 51 height 21
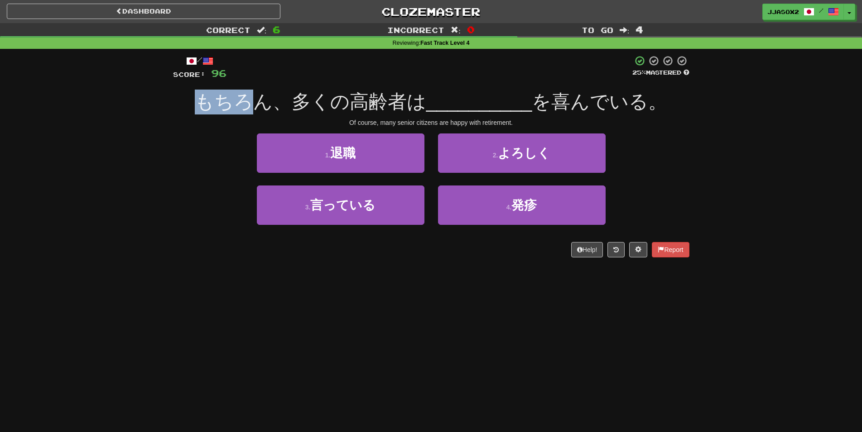
drag, startPoint x: 202, startPoint y: 99, endPoint x: 262, endPoint y: 103, distance: 60.4
click at [262, 103] on span "もちろん、多くの高齢者は" at bounding box center [310, 101] width 231 height 21
drag, startPoint x: 320, startPoint y: 105, endPoint x: 326, endPoint y: 102, distance: 6.5
click at [324, 104] on span "もちろん、多くの高齢者は" at bounding box center [310, 101] width 231 height 21
click at [326, 102] on span "もちろん、多くの高齢者は" at bounding box center [310, 101] width 231 height 21
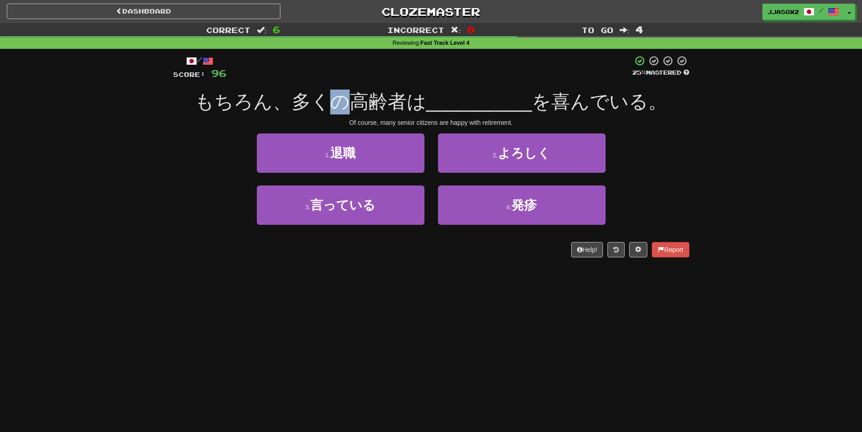
drag, startPoint x: 345, startPoint y: 103, endPoint x: 350, endPoint y: 105, distance: 5.7
click at [350, 105] on span "もちろん、多くの高齢者は" at bounding box center [310, 101] width 231 height 21
drag, startPoint x: 354, startPoint y: 105, endPoint x: 373, endPoint y: 105, distance: 19.5
click at [368, 106] on span "もちろん、多くの高齢者は" at bounding box center [310, 101] width 231 height 21
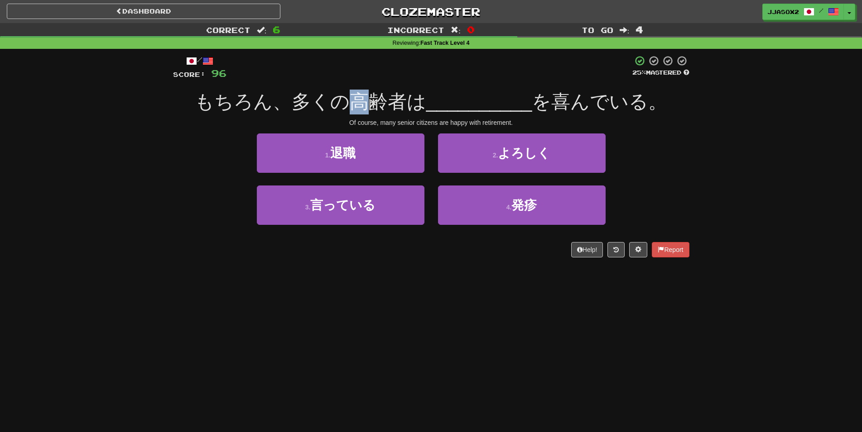
click at [373, 105] on span "もちろん、多くの高齢者は" at bounding box center [310, 101] width 231 height 21
drag, startPoint x: 373, startPoint y: 105, endPoint x: 403, endPoint y: 106, distance: 29.5
click at [403, 106] on span "もちろん、多くの高齢者は" at bounding box center [310, 101] width 231 height 21
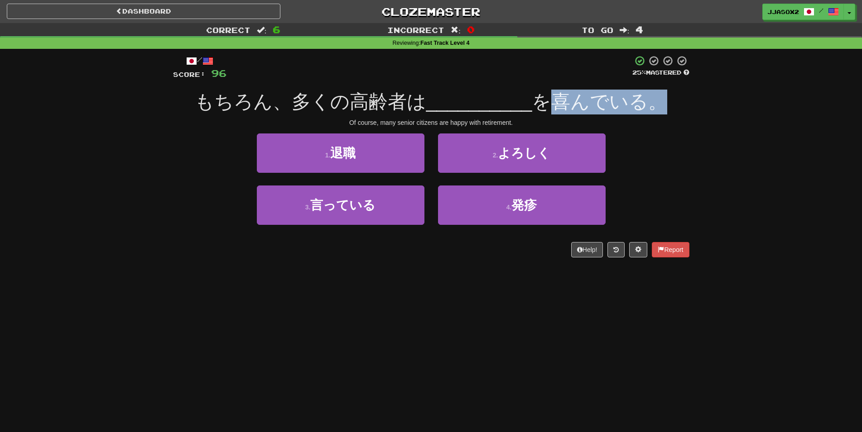
drag, startPoint x: 567, startPoint y: 103, endPoint x: 658, endPoint y: 94, distance: 91.9
click at [658, 94] on span "を喜んでいる。" at bounding box center [599, 101] width 135 height 21
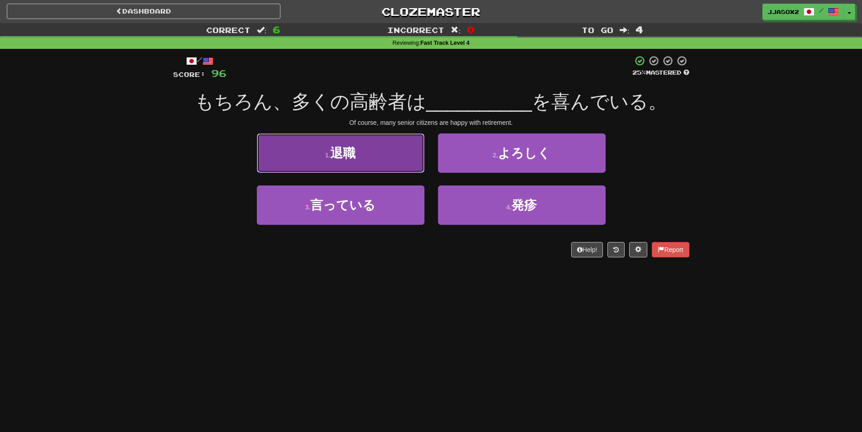
click at [388, 164] on button "1 . 退職" at bounding box center [341, 153] width 168 height 39
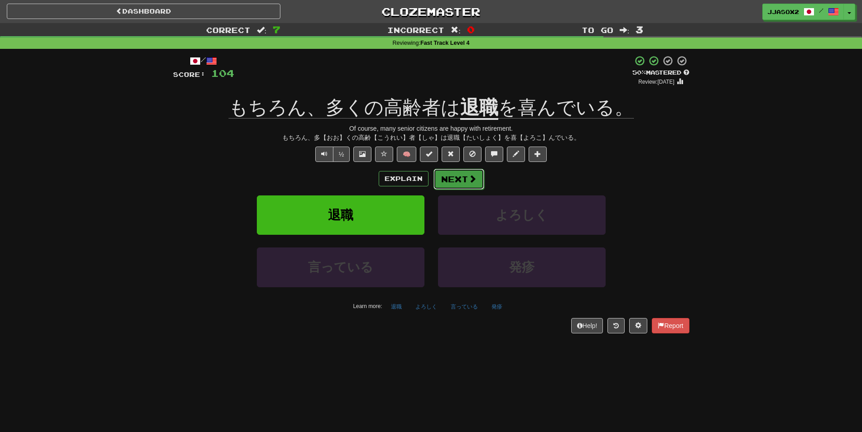
click at [447, 176] on button "Next" at bounding box center [458, 179] width 51 height 21
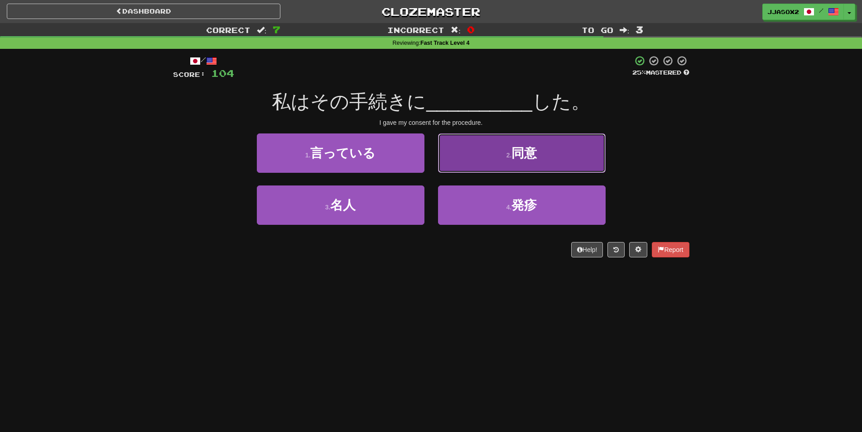
click at [478, 164] on button "2 . 同意" at bounding box center [522, 153] width 168 height 39
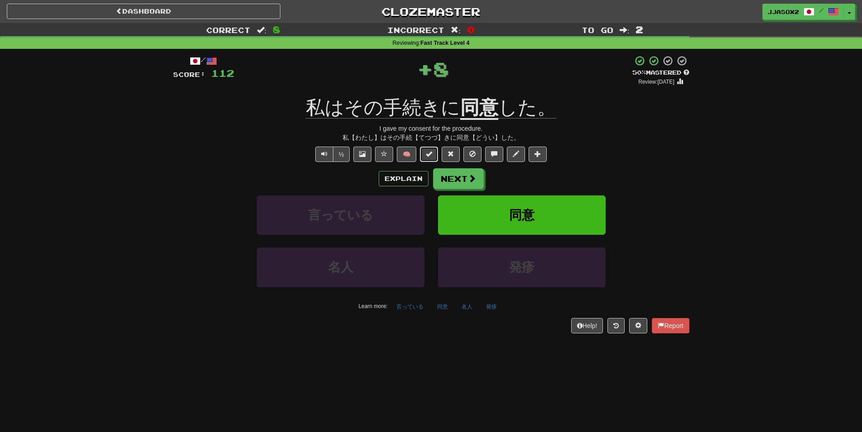
click at [424, 158] on button at bounding box center [429, 154] width 18 height 15
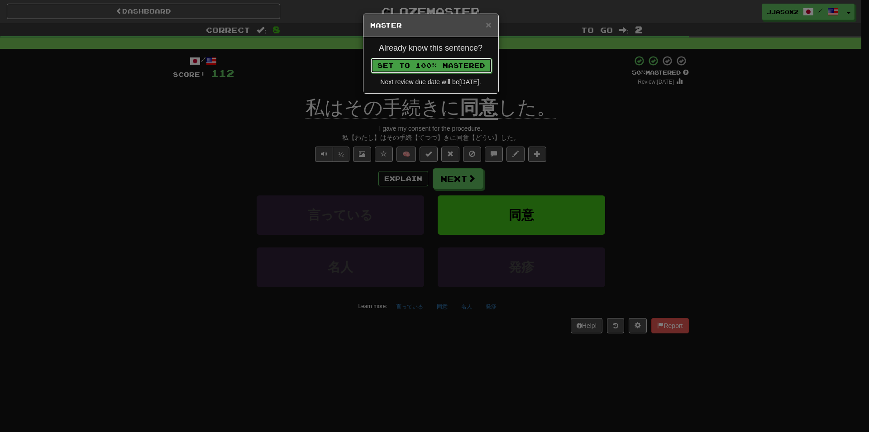
click at [476, 65] on button "Set to 100% Mastered" at bounding box center [431, 65] width 121 height 15
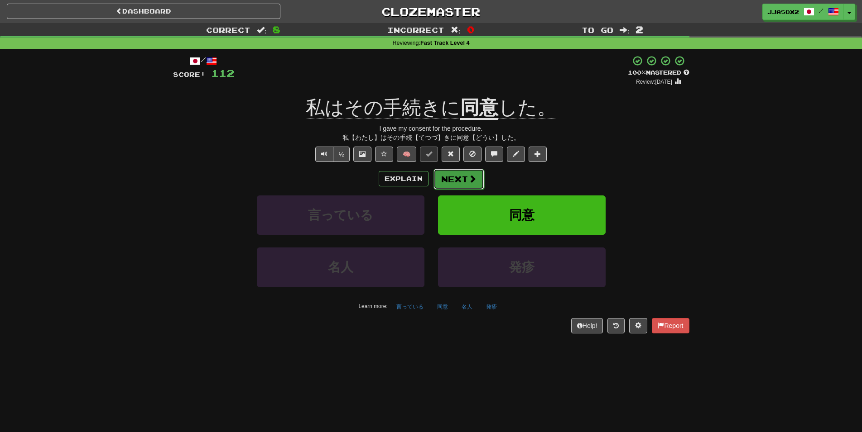
click at [450, 178] on button "Next" at bounding box center [458, 179] width 51 height 21
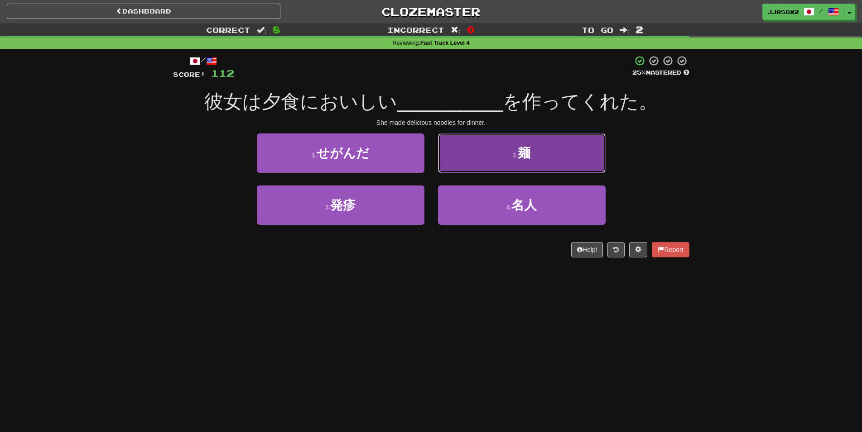
click at [458, 159] on button "2 . 麺" at bounding box center [522, 153] width 168 height 39
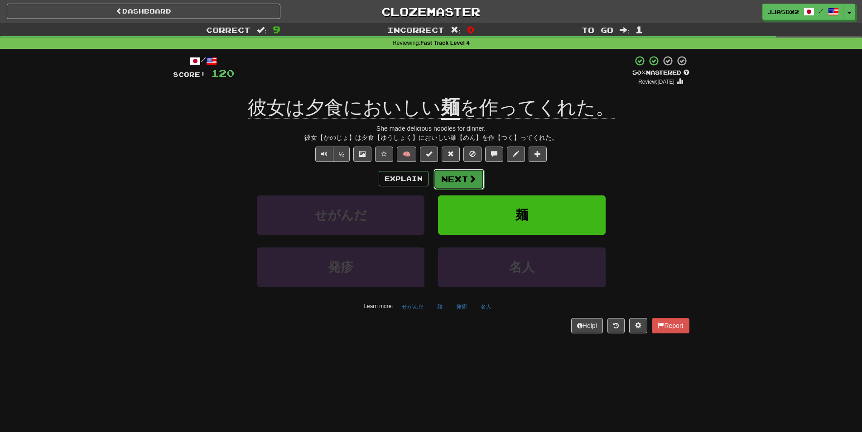
click at [463, 178] on button "Next" at bounding box center [458, 179] width 51 height 21
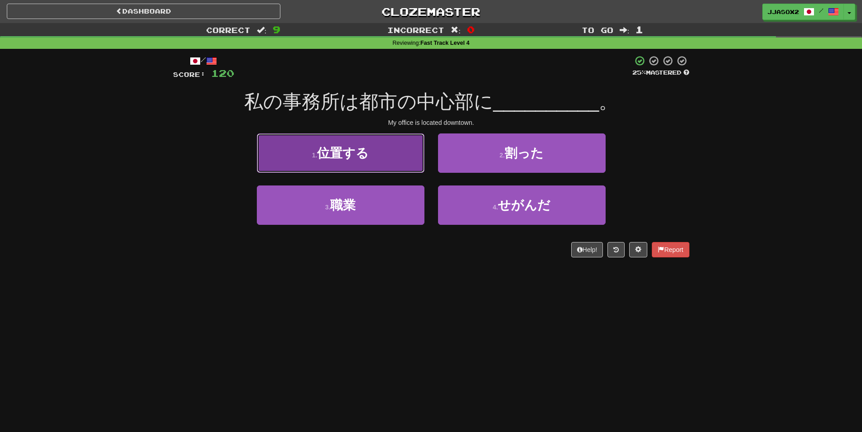
click at [370, 165] on button "1 . 位置する" at bounding box center [341, 153] width 168 height 39
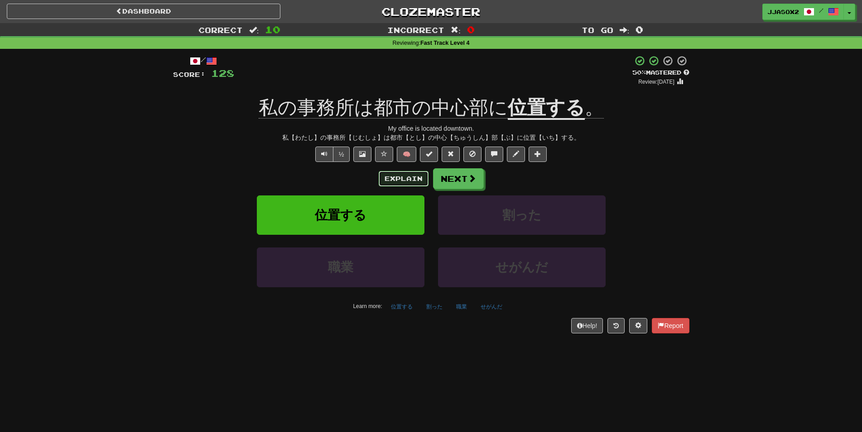
click at [396, 178] on button "Explain" at bounding box center [404, 178] width 50 height 15
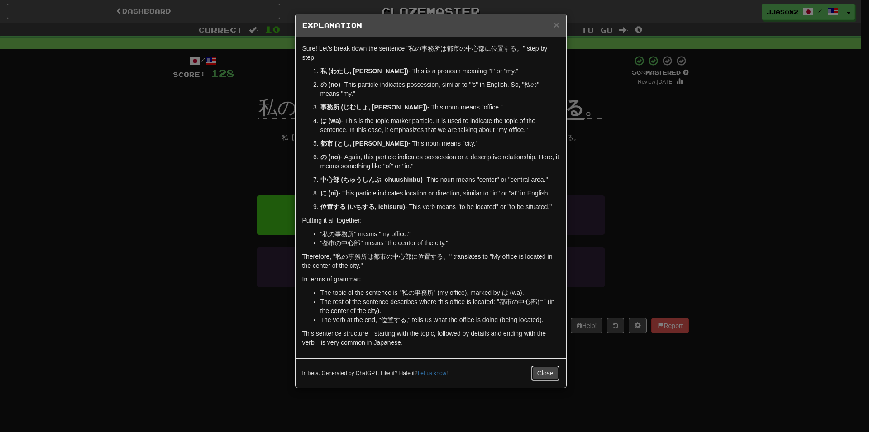
click at [547, 370] on button "Close" at bounding box center [546, 373] width 28 height 15
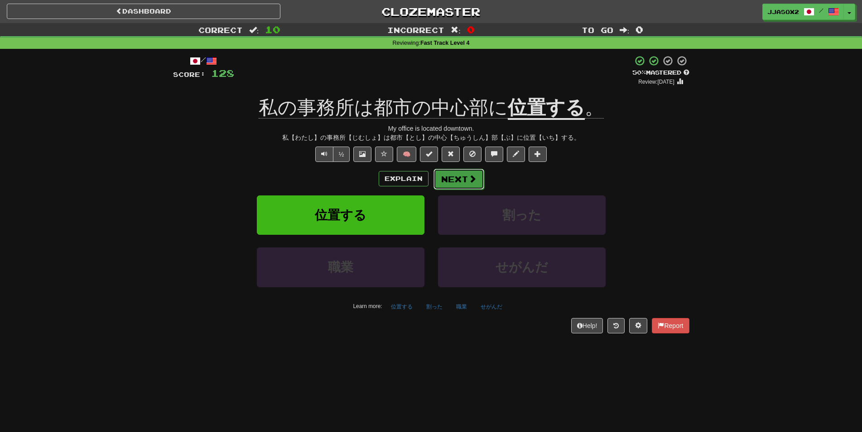
click at [470, 182] on span at bounding box center [472, 179] width 8 height 8
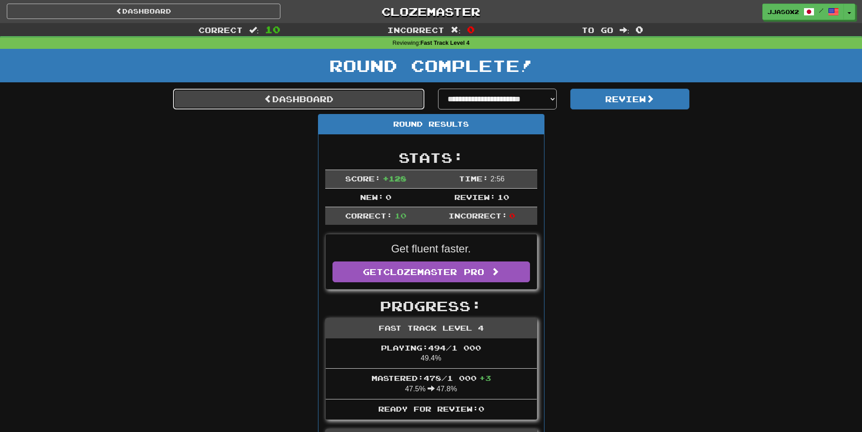
click at [408, 100] on link "Dashboard" at bounding box center [298, 99] width 251 height 21
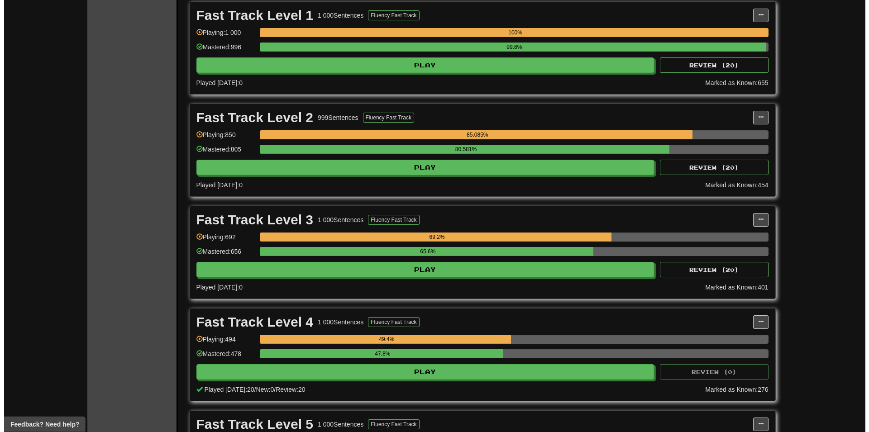
scroll to position [231, 0]
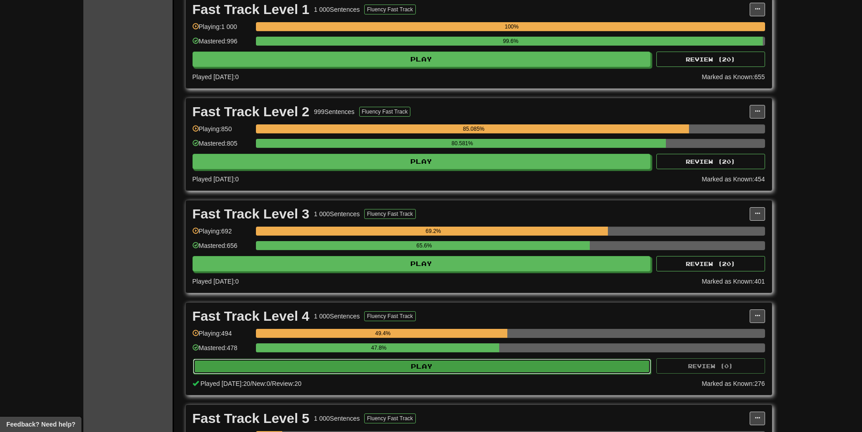
click at [481, 372] on button "Play" at bounding box center [422, 366] width 458 height 15
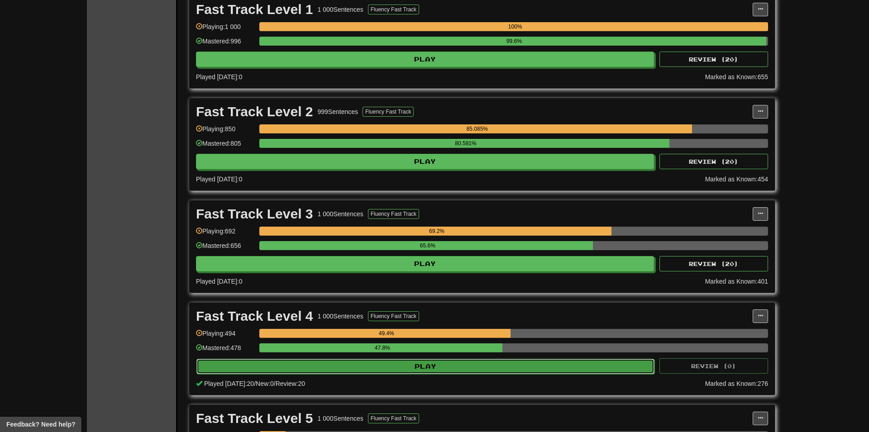
select select "**"
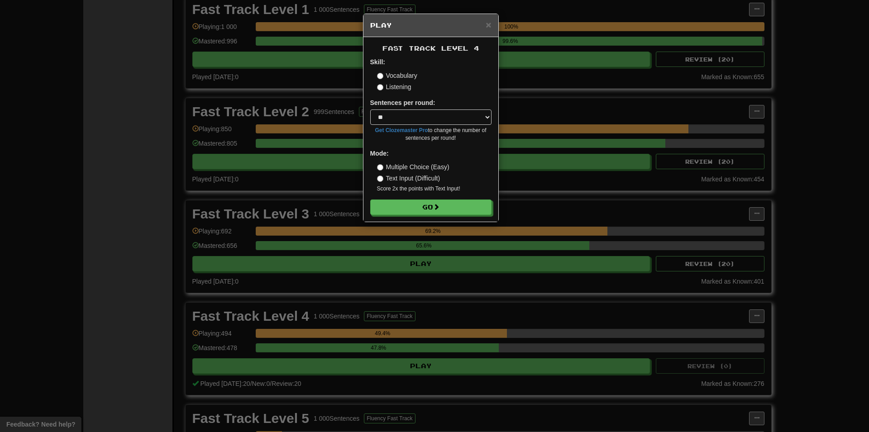
click at [472, 200] on form "Skill: Vocabulary Listening Sentences per round: * ** ** ** ** ** *** ******** …" at bounding box center [430, 137] width 121 height 158
click at [461, 205] on button "Go" at bounding box center [431, 207] width 121 height 15
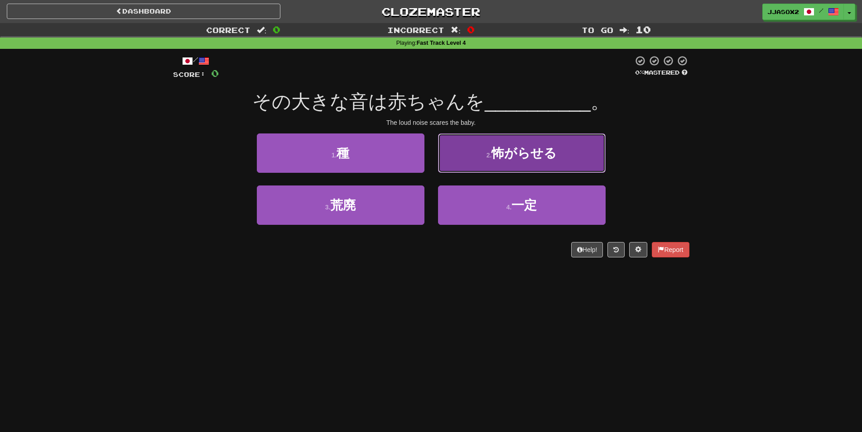
click at [507, 163] on button "2 . 怖がらせる" at bounding box center [522, 153] width 168 height 39
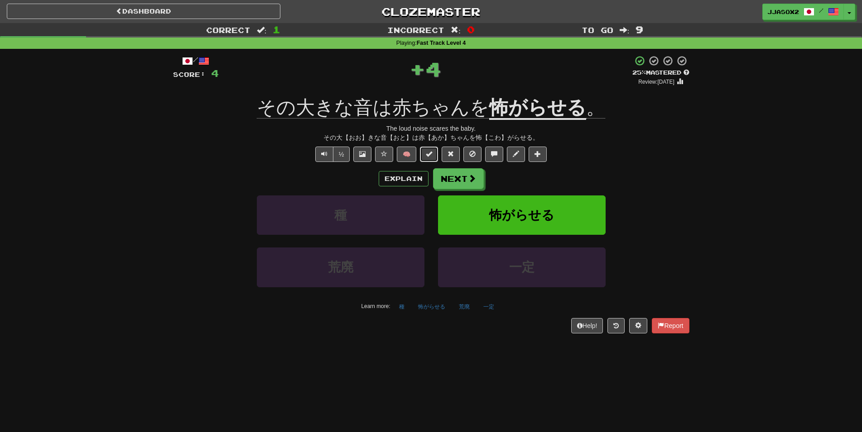
click at [435, 152] on button at bounding box center [429, 154] width 18 height 15
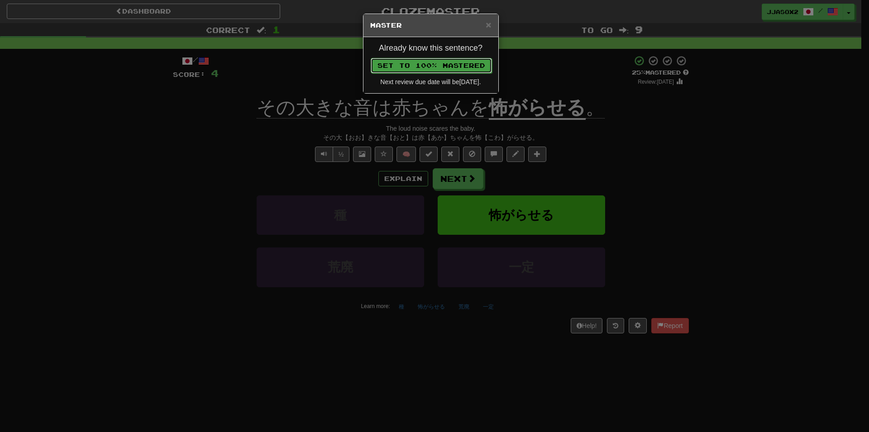
click at [456, 61] on button "Set to 100% Mastered" at bounding box center [431, 65] width 121 height 15
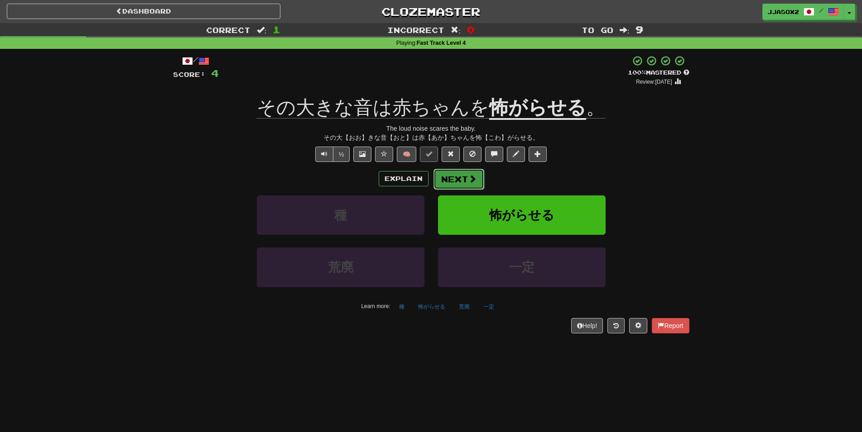
click at [456, 184] on button "Next" at bounding box center [458, 179] width 51 height 21
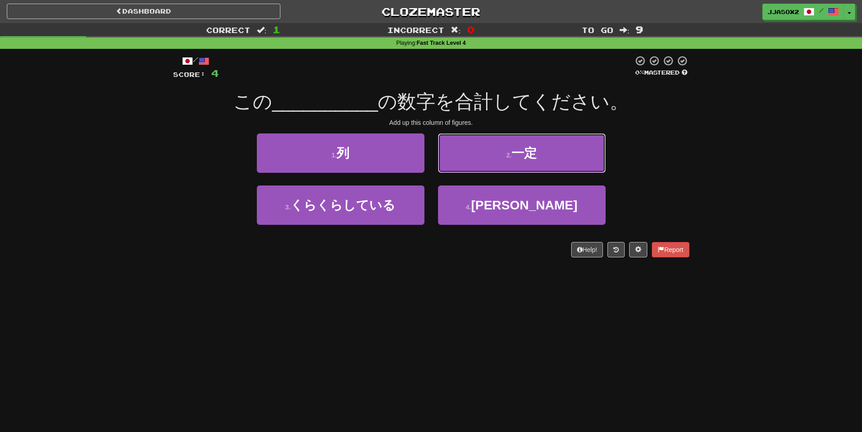
click at [477, 164] on button "2 . 一定" at bounding box center [522, 153] width 168 height 39
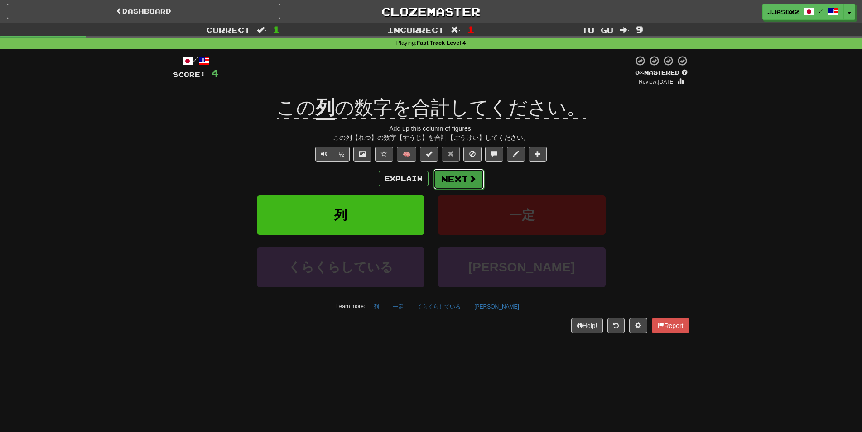
click at [472, 182] on span at bounding box center [472, 179] width 8 height 8
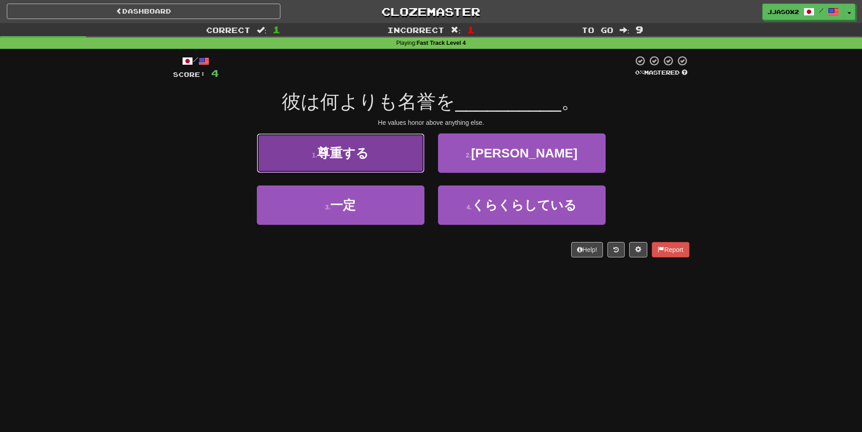
click at [384, 150] on button "1 . 尊重する" at bounding box center [341, 153] width 168 height 39
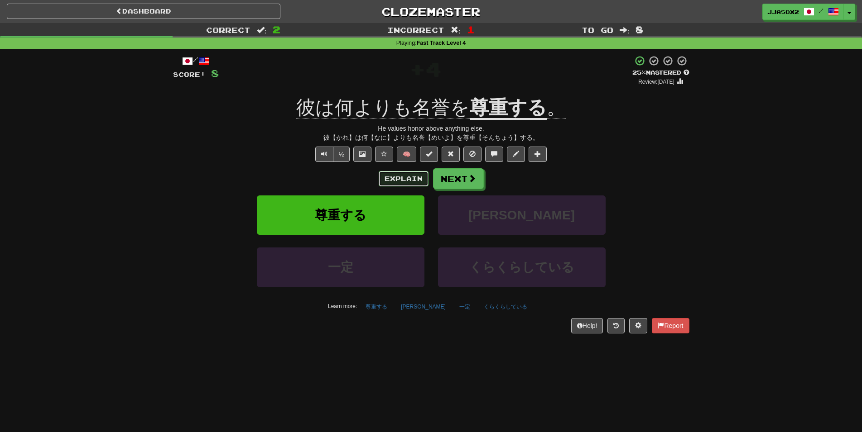
click at [406, 173] on button "Explain" at bounding box center [404, 178] width 50 height 15
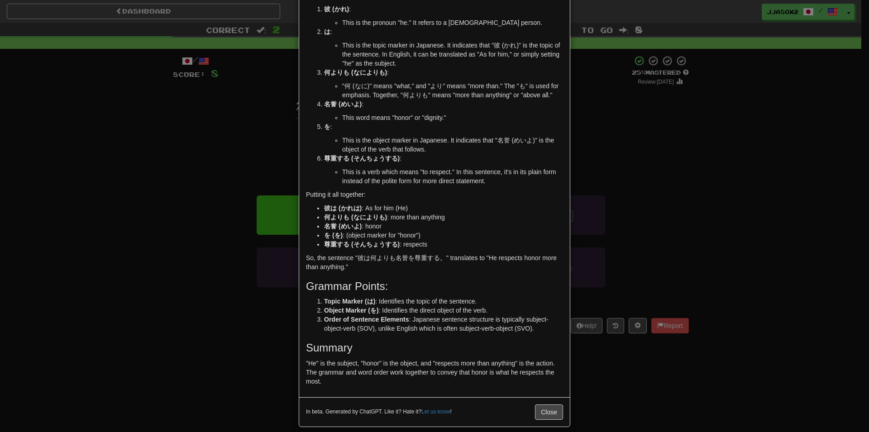
scroll to position [71, 0]
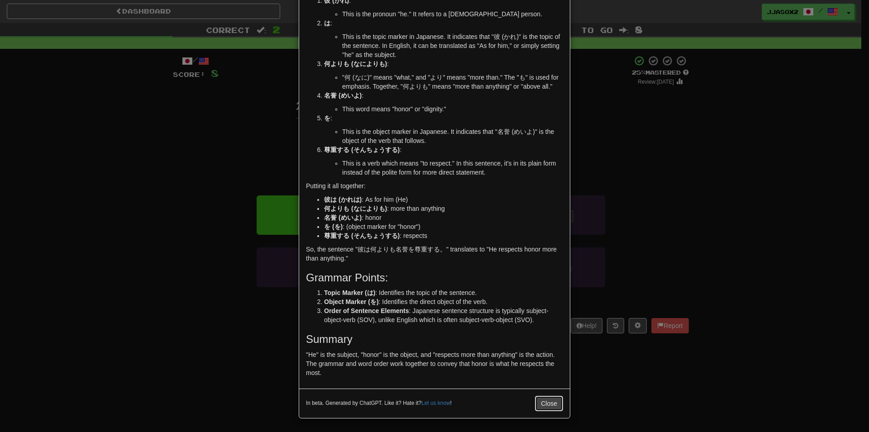
click at [543, 402] on button "Close" at bounding box center [549, 403] width 28 height 15
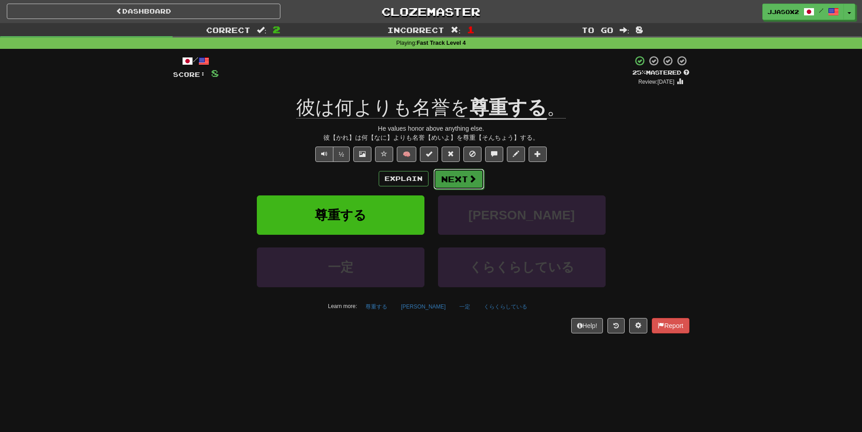
click at [469, 181] on span at bounding box center [472, 179] width 8 height 8
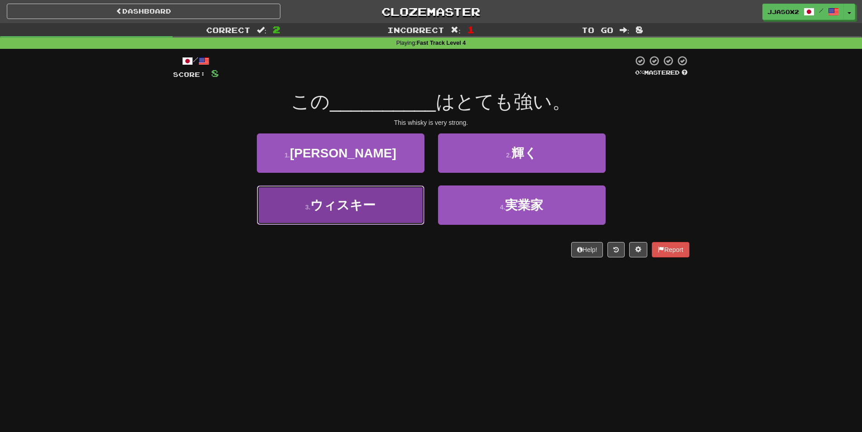
click at [338, 212] on span "ウィスキー" at bounding box center [342, 205] width 65 height 14
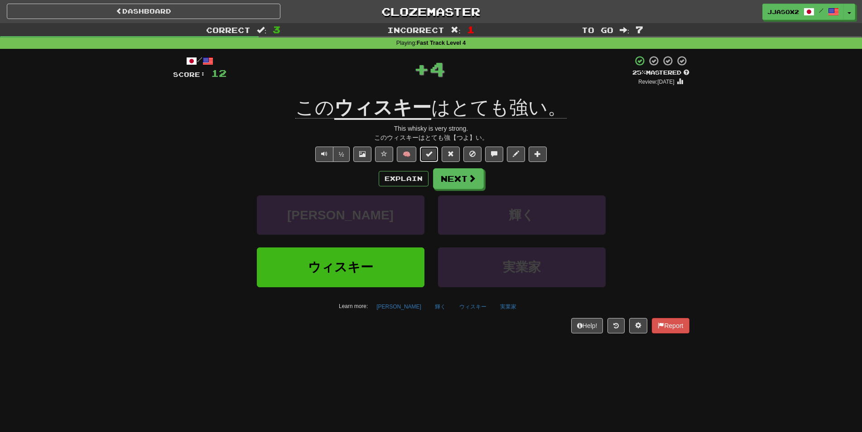
click at [432, 156] on span at bounding box center [429, 154] width 6 height 6
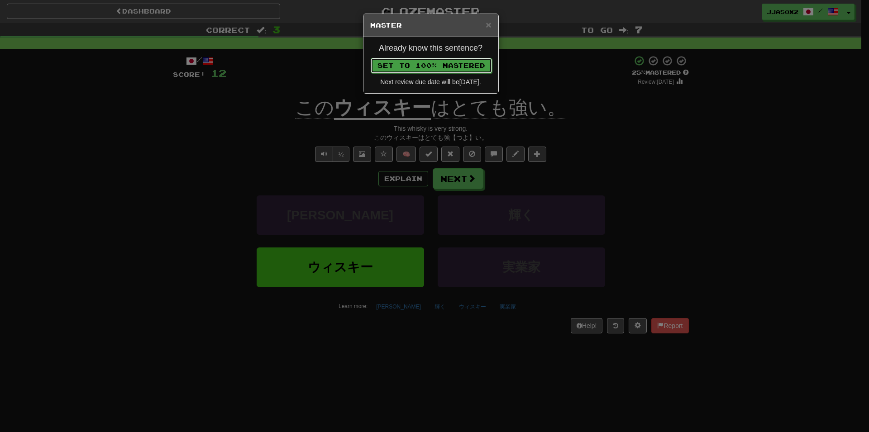
click at [471, 64] on button "Set to 100% Mastered" at bounding box center [431, 65] width 121 height 15
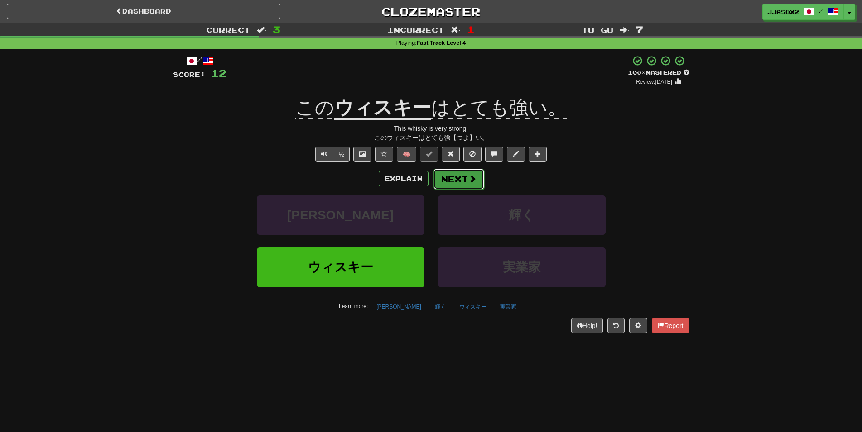
click at [465, 173] on button "Next" at bounding box center [458, 179] width 51 height 21
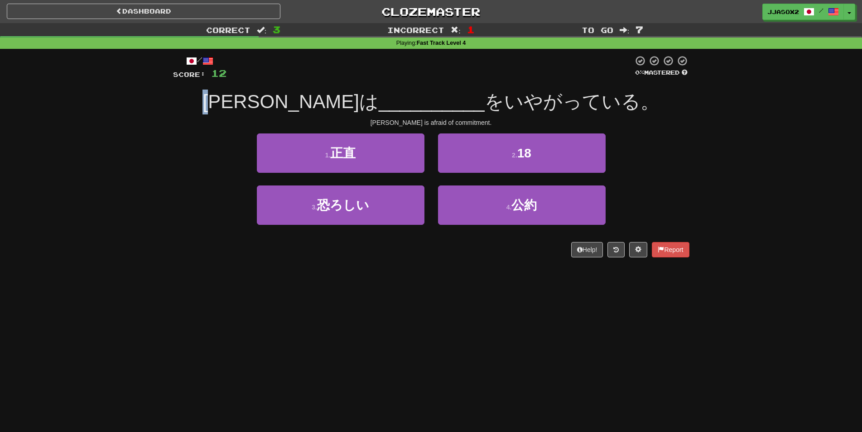
drag, startPoint x: 262, startPoint y: 93, endPoint x: 294, endPoint y: 100, distance: 33.0
click at [292, 100] on div "トムは __________ をいやがっている。" at bounding box center [431, 102] width 516 height 25
drag, startPoint x: 301, startPoint y: 99, endPoint x: 372, endPoint y: 94, distance: 70.8
click at [302, 100] on span "トムは" at bounding box center [290, 101] width 176 height 21
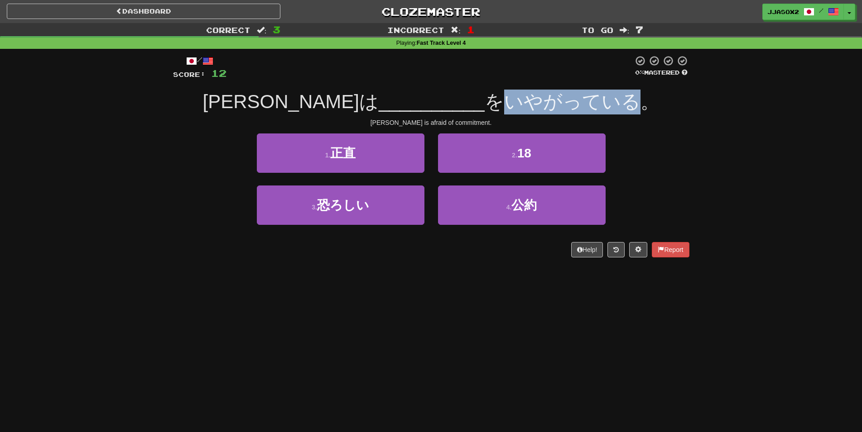
drag, startPoint x: 449, startPoint y: 99, endPoint x: 586, endPoint y: 100, distance: 137.2
click at [586, 100] on span "をいやがっている。" at bounding box center [572, 101] width 175 height 21
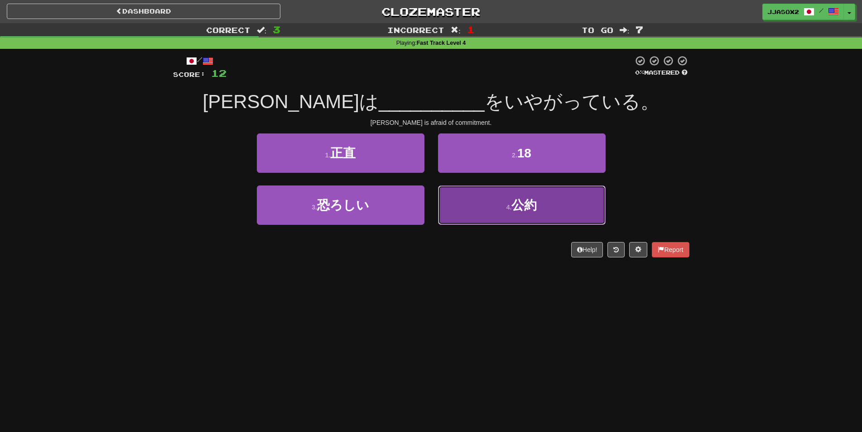
click at [551, 218] on button "4 . 公約" at bounding box center [522, 205] width 168 height 39
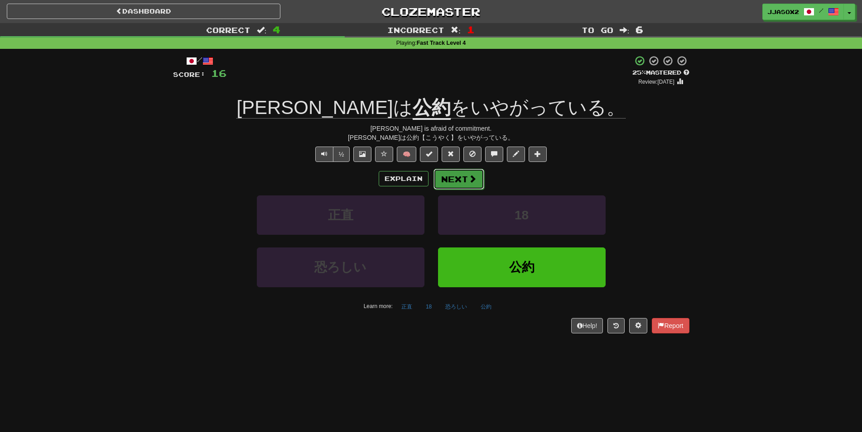
click at [459, 172] on button "Next" at bounding box center [458, 179] width 51 height 21
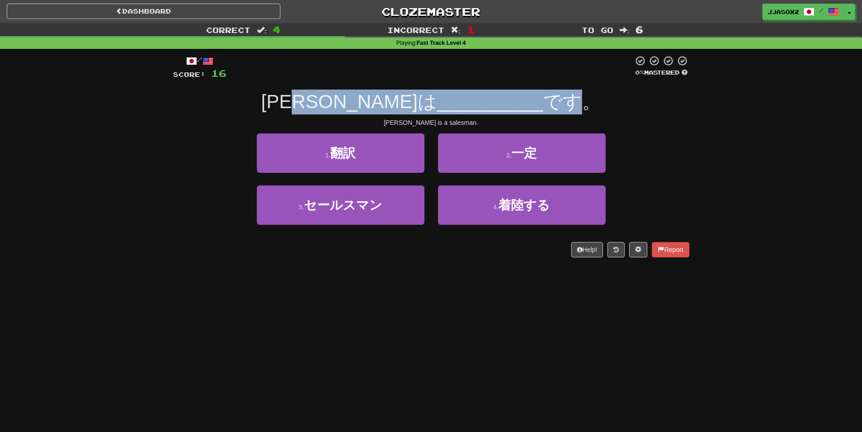
drag, startPoint x: 372, startPoint y: 97, endPoint x: 516, endPoint y: 101, distance: 143.6
click at [516, 101] on div "トムは __________ です。" at bounding box center [431, 102] width 516 height 25
click at [543, 101] on span "です。" at bounding box center [572, 101] width 58 height 21
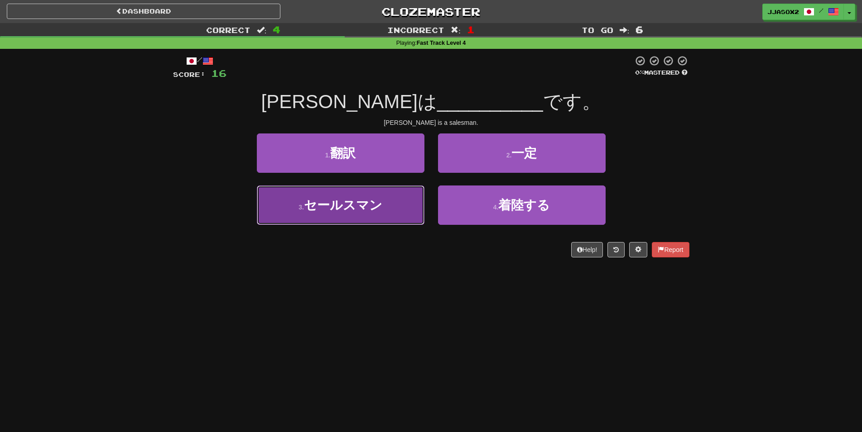
click at [358, 210] on span "セールスマン" at bounding box center [343, 205] width 78 height 14
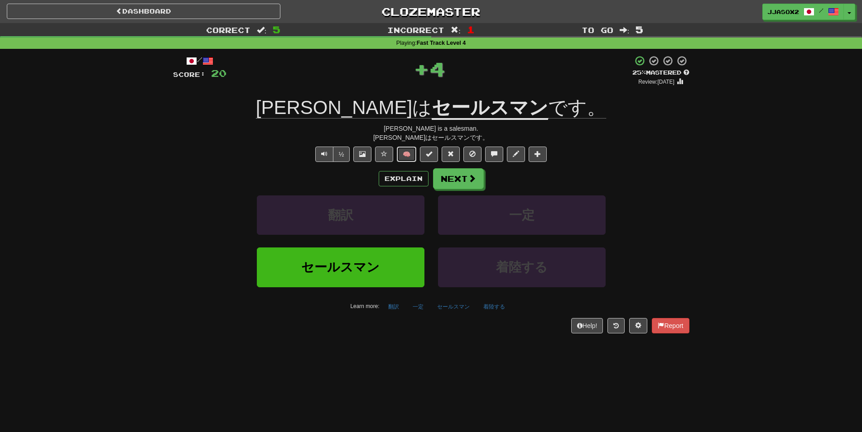
click at [411, 157] on button "🧠" at bounding box center [406, 154] width 19 height 15
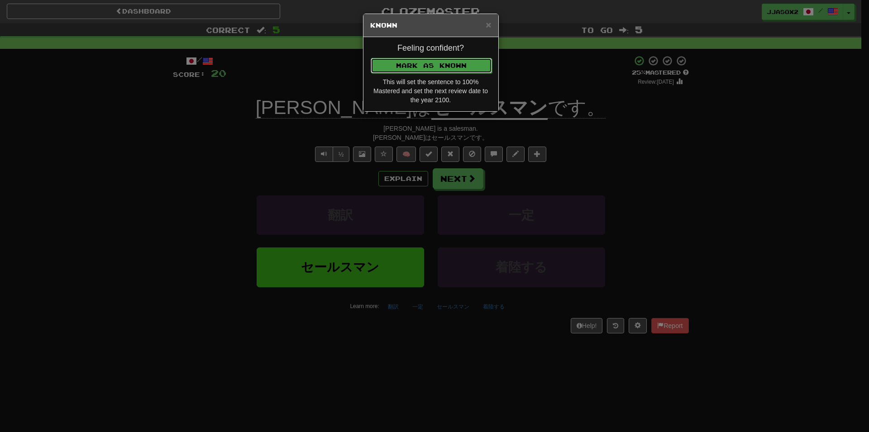
click at [475, 63] on button "Mark as Known" at bounding box center [431, 65] width 121 height 15
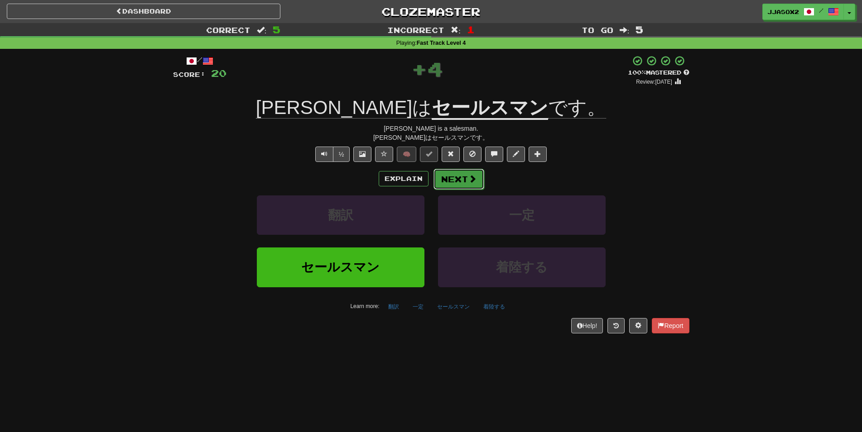
click at [459, 176] on button "Next" at bounding box center [458, 179] width 51 height 21
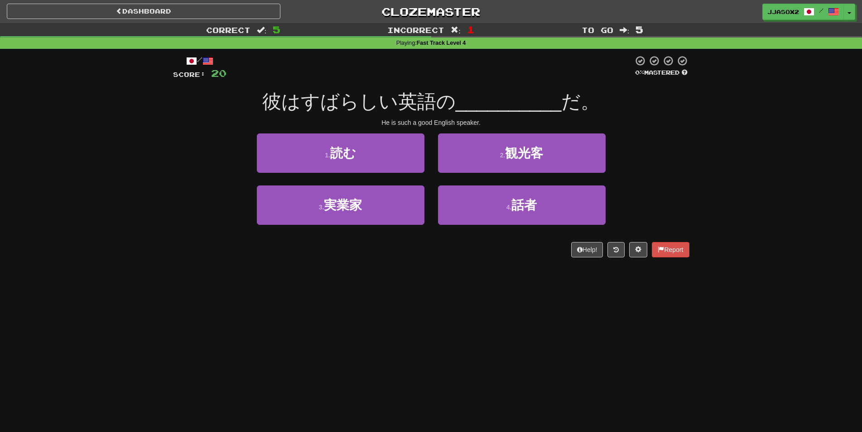
click at [199, 319] on div "Dashboard Clozemaster Jjasox2 / Toggle Dropdown Dashboard Leaderboard Activity …" at bounding box center [431, 216] width 862 height 432
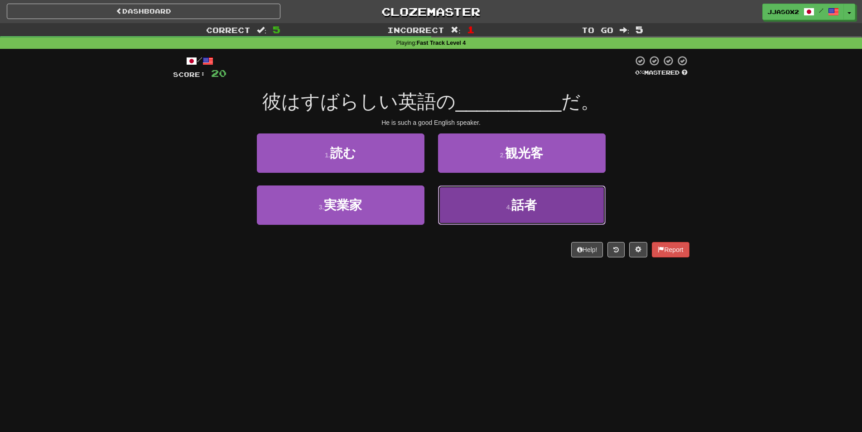
click at [481, 212] on button "4 . 話者" at bounding box center [522, 205] width 168 height 39
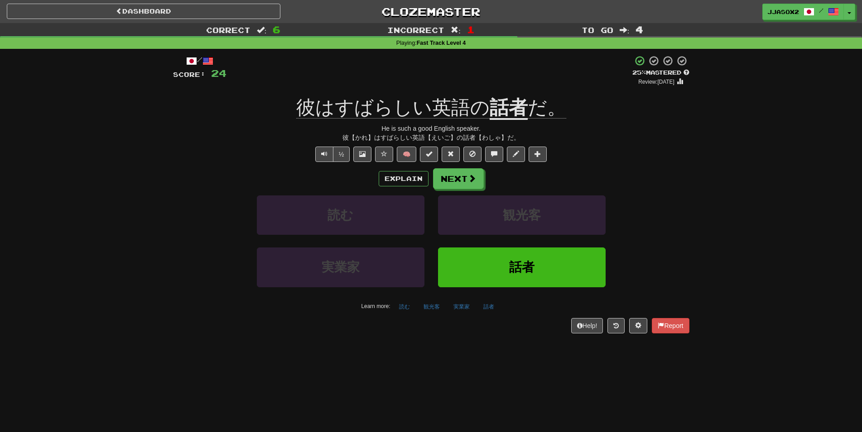
click at [69, 233] on div "Correct : 6 Incorrect : 1 To go : 4 Playing : Fast Track Level 4 / Score: 24 + …" at bounding box center [431, 184] width 862 height 323
click at [451, 179] on button "Next" at bounding box center [458, 179] width 51 height 21
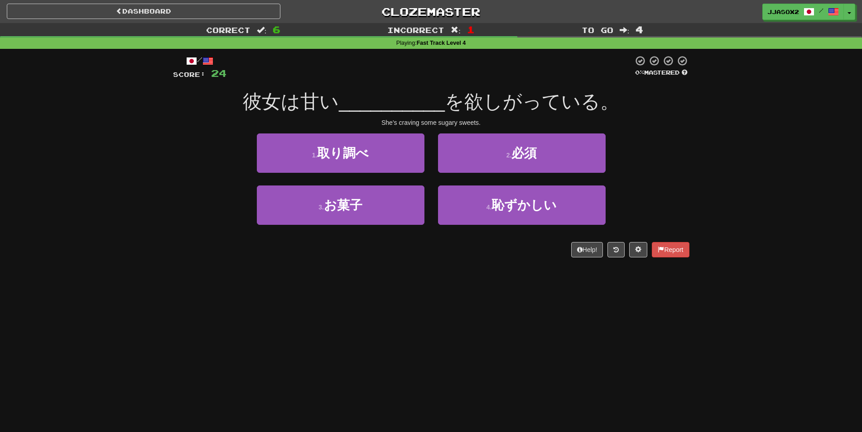
click at [6, 155] on div "Correct : 6 Incorrect : 1 To go : 4 Playing : Fast Track Level 4 / Score: 24 0 …" at bounding box center [431, 146] width 862 height 247
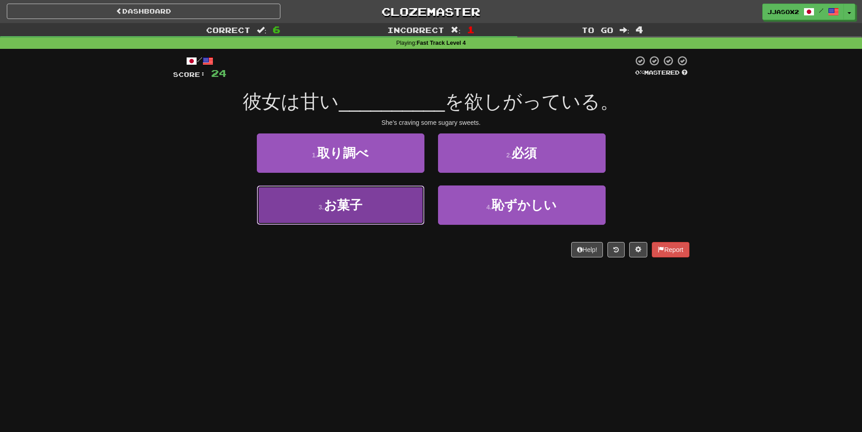
click at [323, 205] on small "3 ." at bounding box center [320, 207] width 5 height 7
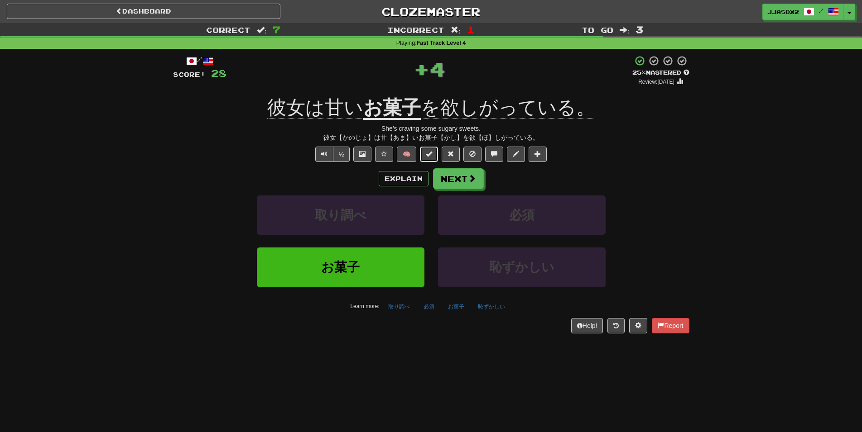
click at [426, 149] on button at bounding box center [429, 154] width 18 height 15
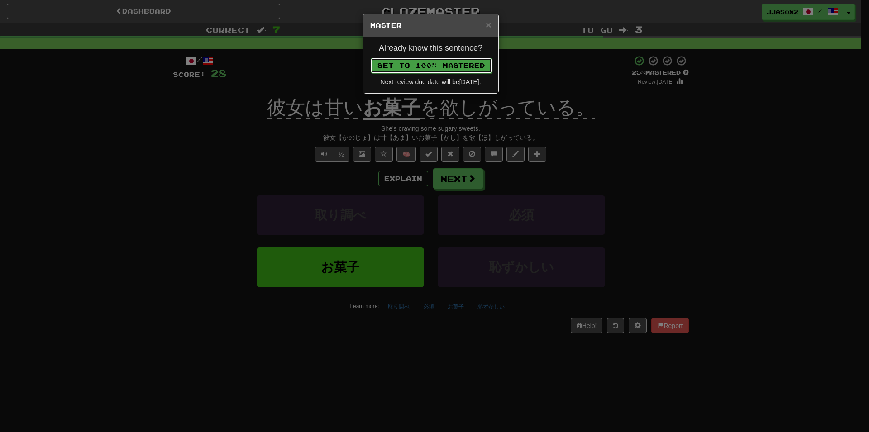
click at [479, 60] on button "Set to 100% Mastered" at bounding box center [431, 65] width 121 height 15
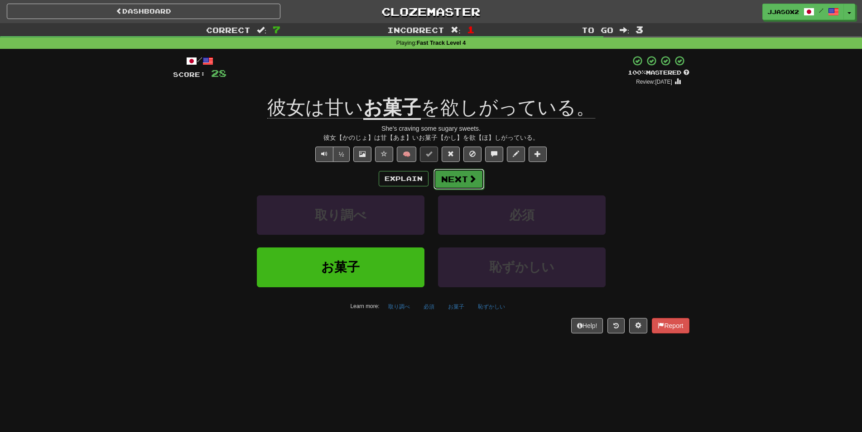
click at [452, 177] on button "Next" at bounding box center [458, 179] width 51 height 21
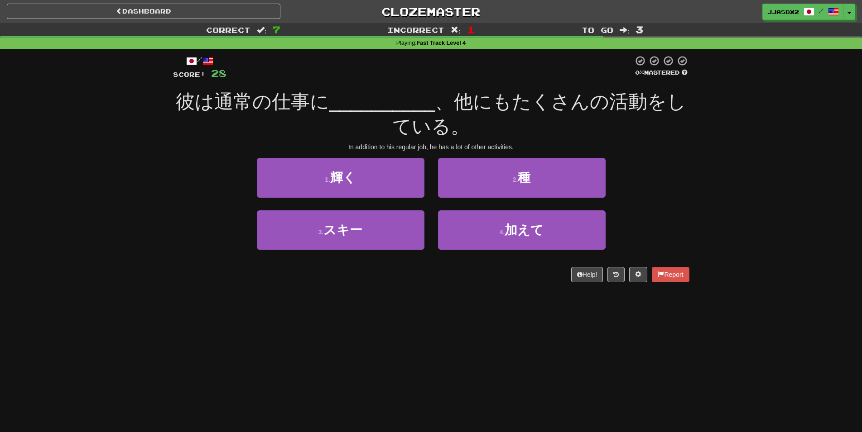
click at [32, 200] on div "Correct : 7 Incorrect : 1 To go : 3 Playing : Fast Track Level 4 / Score: 28 0 …" at bounding box center [431, 159] width 862 height 272
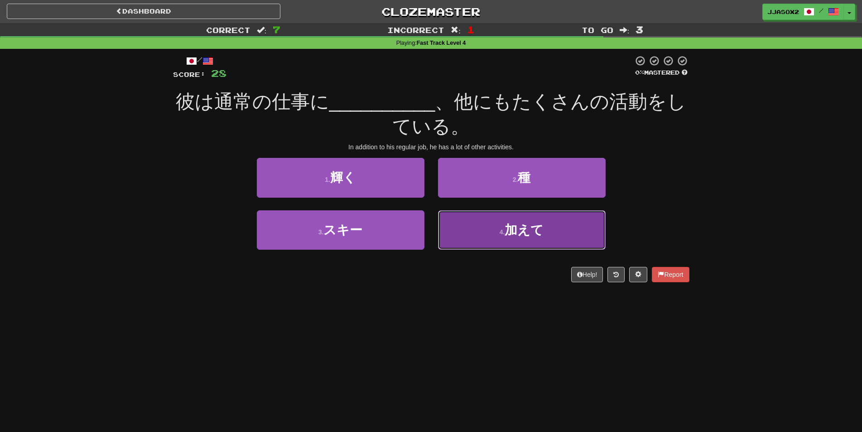
click at [551, 239] on button "4 . 加えて" at bounding box center [522, 230] width 168 height 39
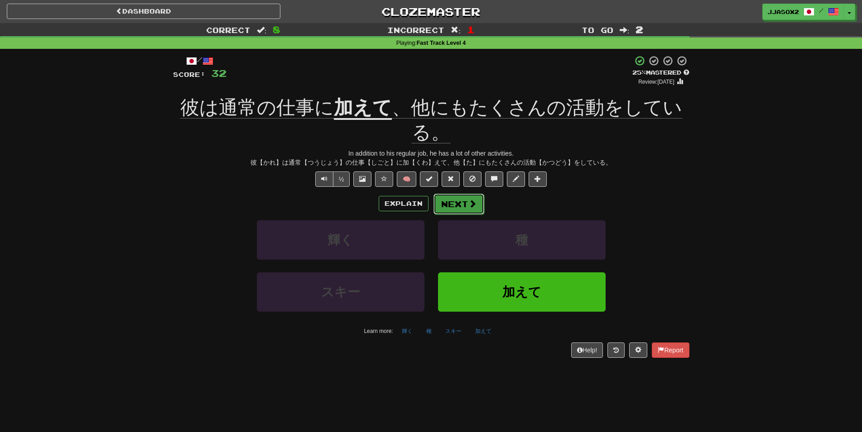
click at [460, 213] on button "Next" at bounding box center [458, 204] width 51 height 21
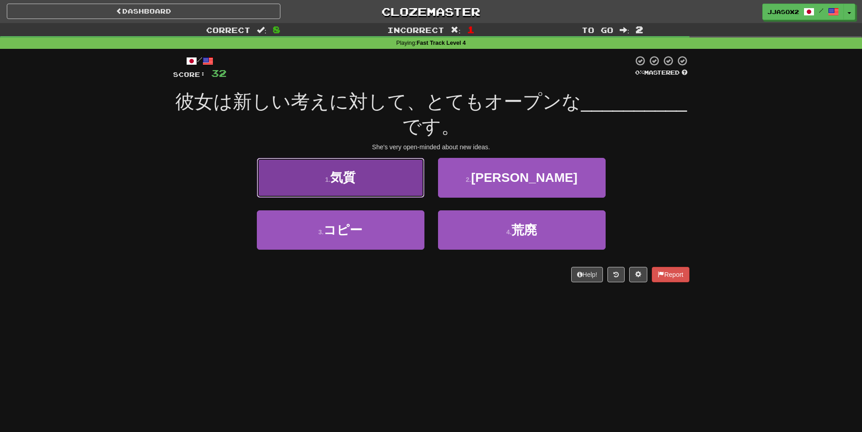
click at [377, 189] on button "1 . 気質" at bounding box center [341, 177] width 168 height 39
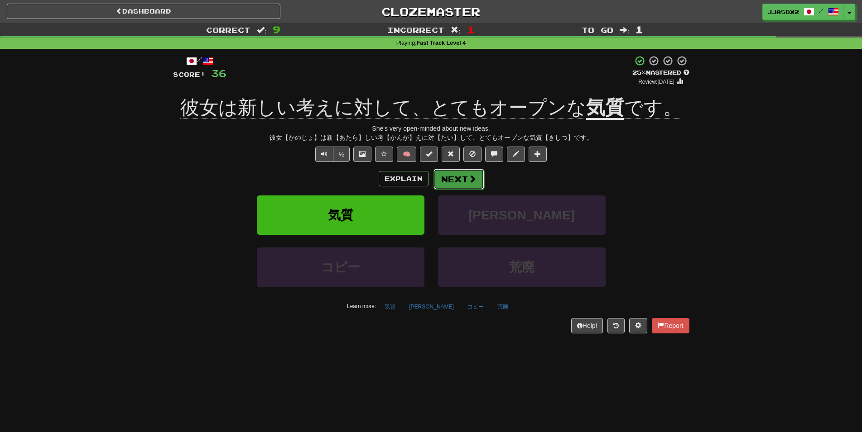
click at [461, 177] on button "Next" at bounding box center [458, 179] width 51 height 21
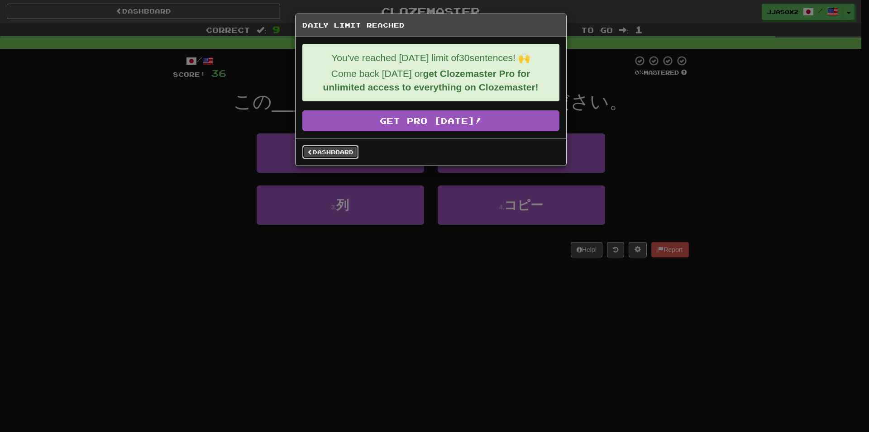
click at [329, 150] on link "Dashboard" at bounding box center [330, 152] width 56 height 14
